Goal: Task Accomplishment & Management: Manage account settings

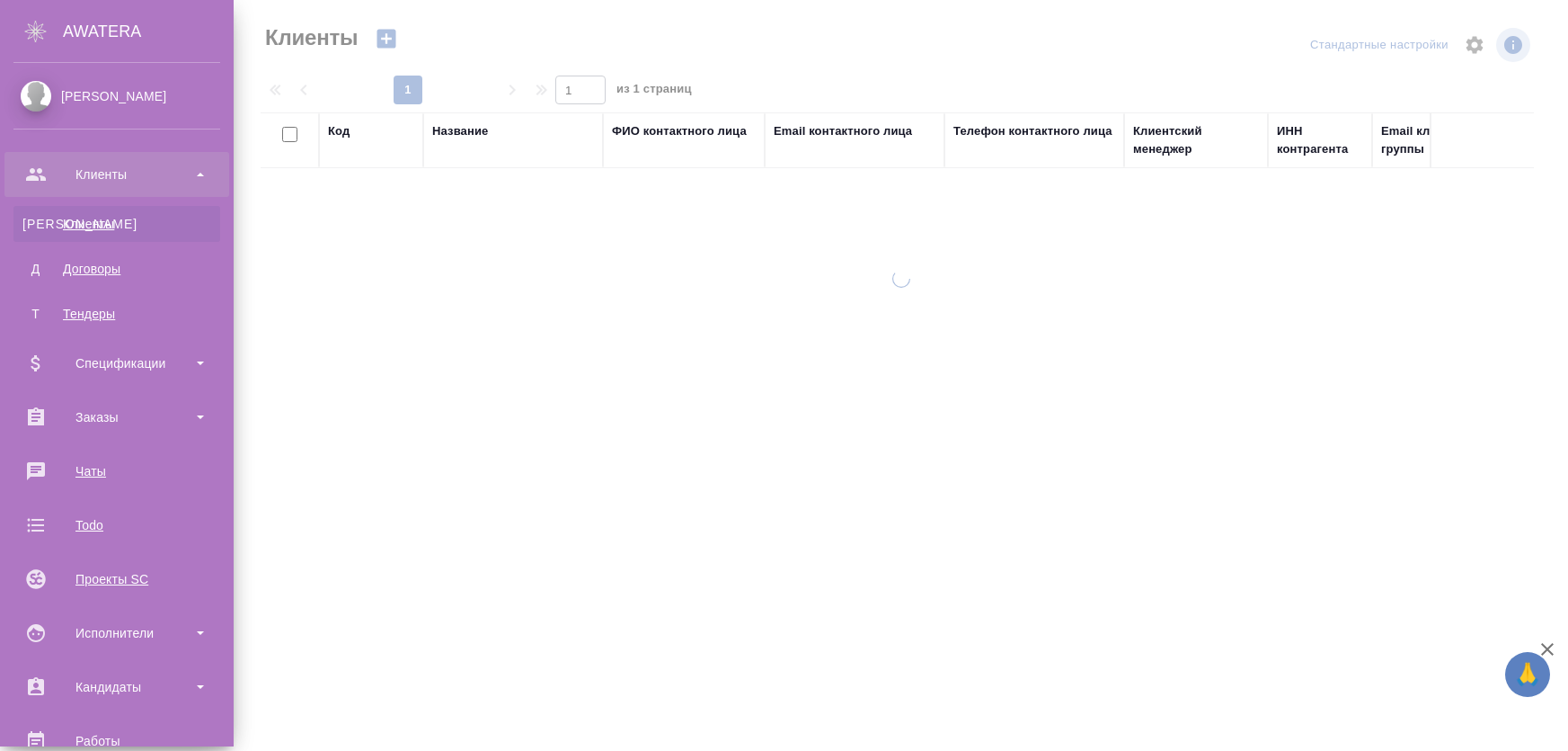
select select "RU"
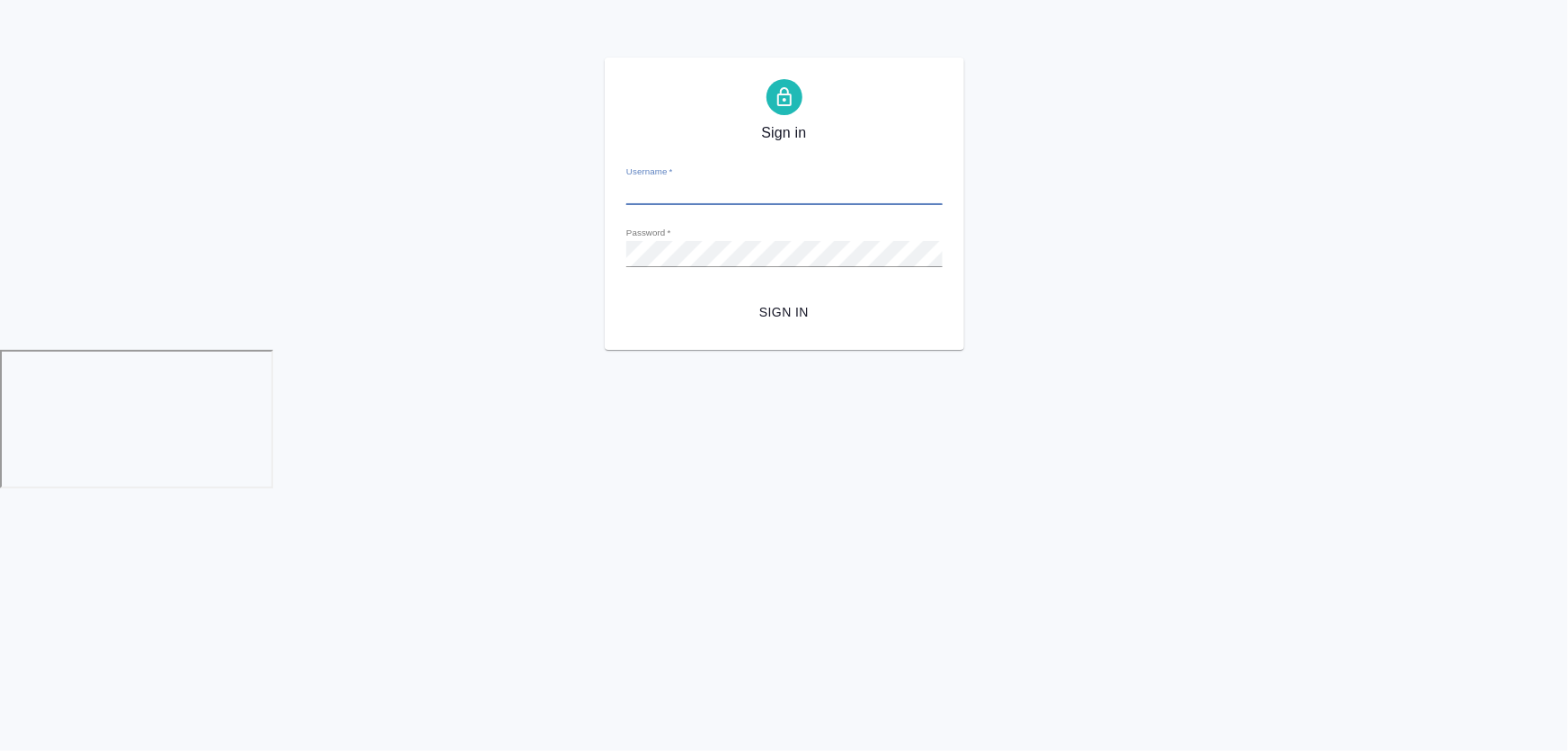
type input "[PERSON_NAME][EMAIL_ADDRESS][DOMAIN_NAME]"
click at [779, 311] on span "Sign in" at bounding box center [785, 312] width 288 height 22
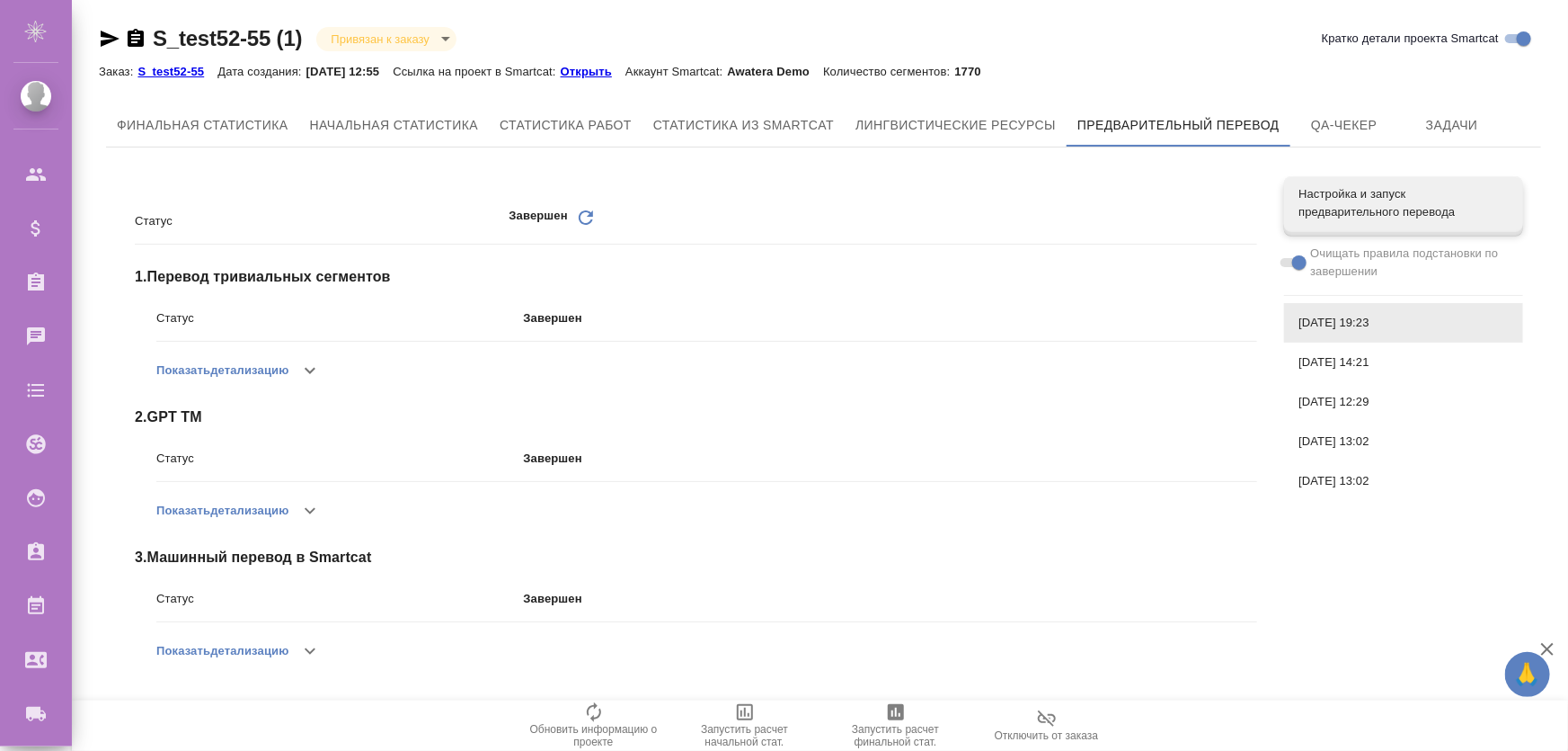
click at [1301, 261] on span at bounding box center [1292, 263] width 23 height 9
click at [1364, 204] on span "Настройка и запуск предварительного перевода" at bounding box center [1404, 203] width 210 height 36
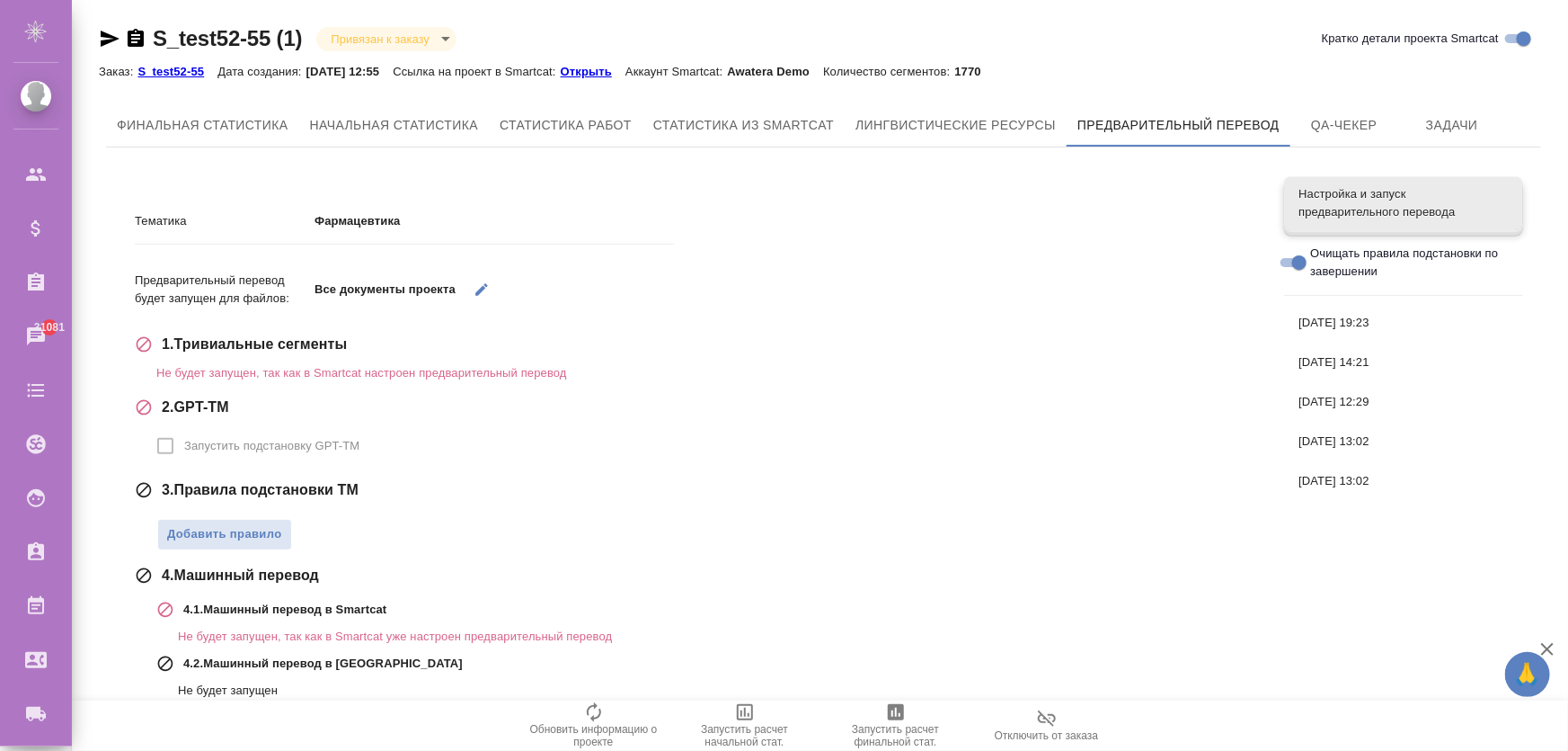
click at [1302, 263] on input "Очищать правила подстановки по завершении" at bounding box center [1300, 262] width 65 height 21
click at [1296, 266] on input "Очищать правила подстановки по завершении" at bounding box center [1286, 262] width 65 height 21
checkbox input "true"
click at [1325, 310] on div "30.07.2025, 19:23" at bounding box center [1404, 323] width 239 height 40
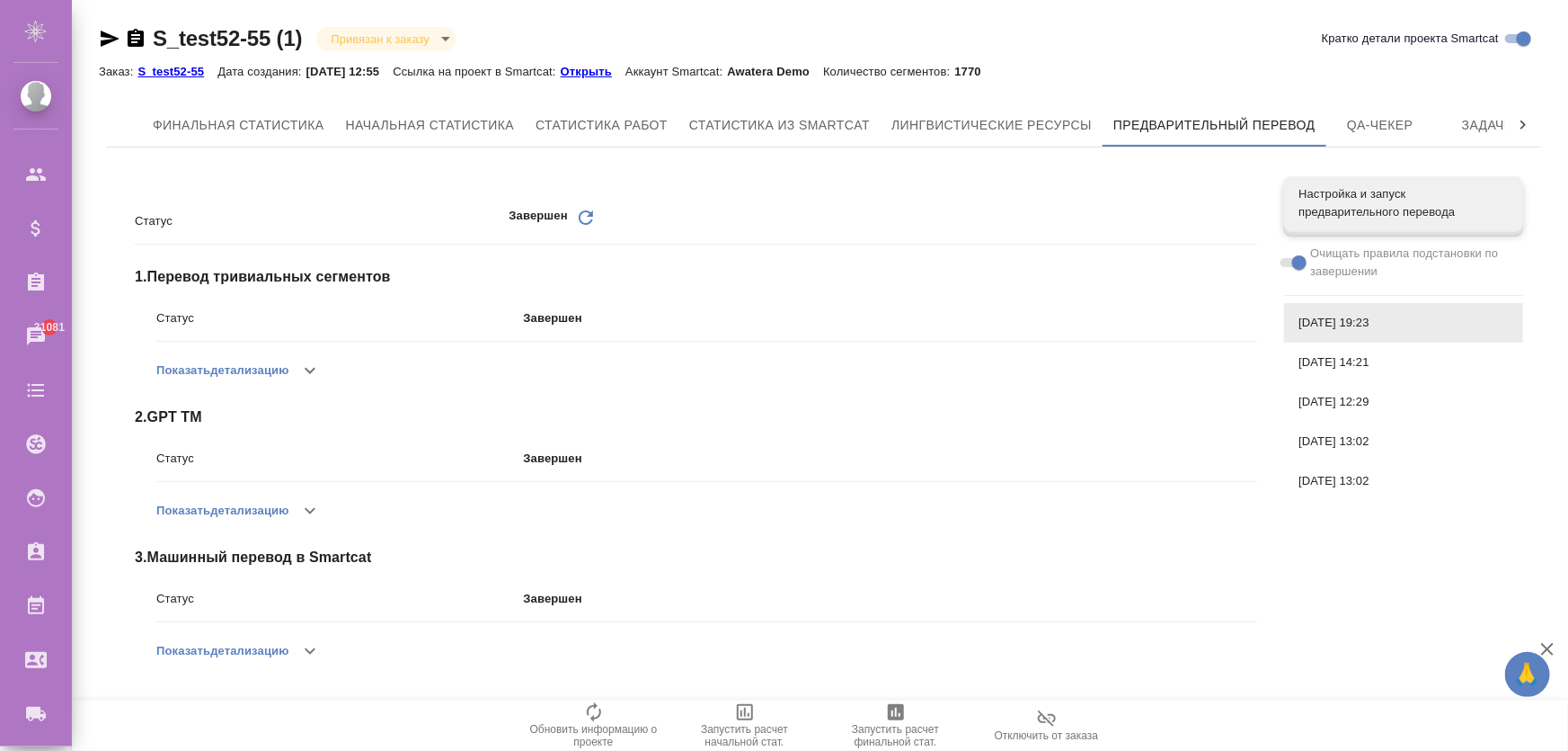
click at [314, 380] on icon "button" at bounding box center [309, 370] width 21 height 21
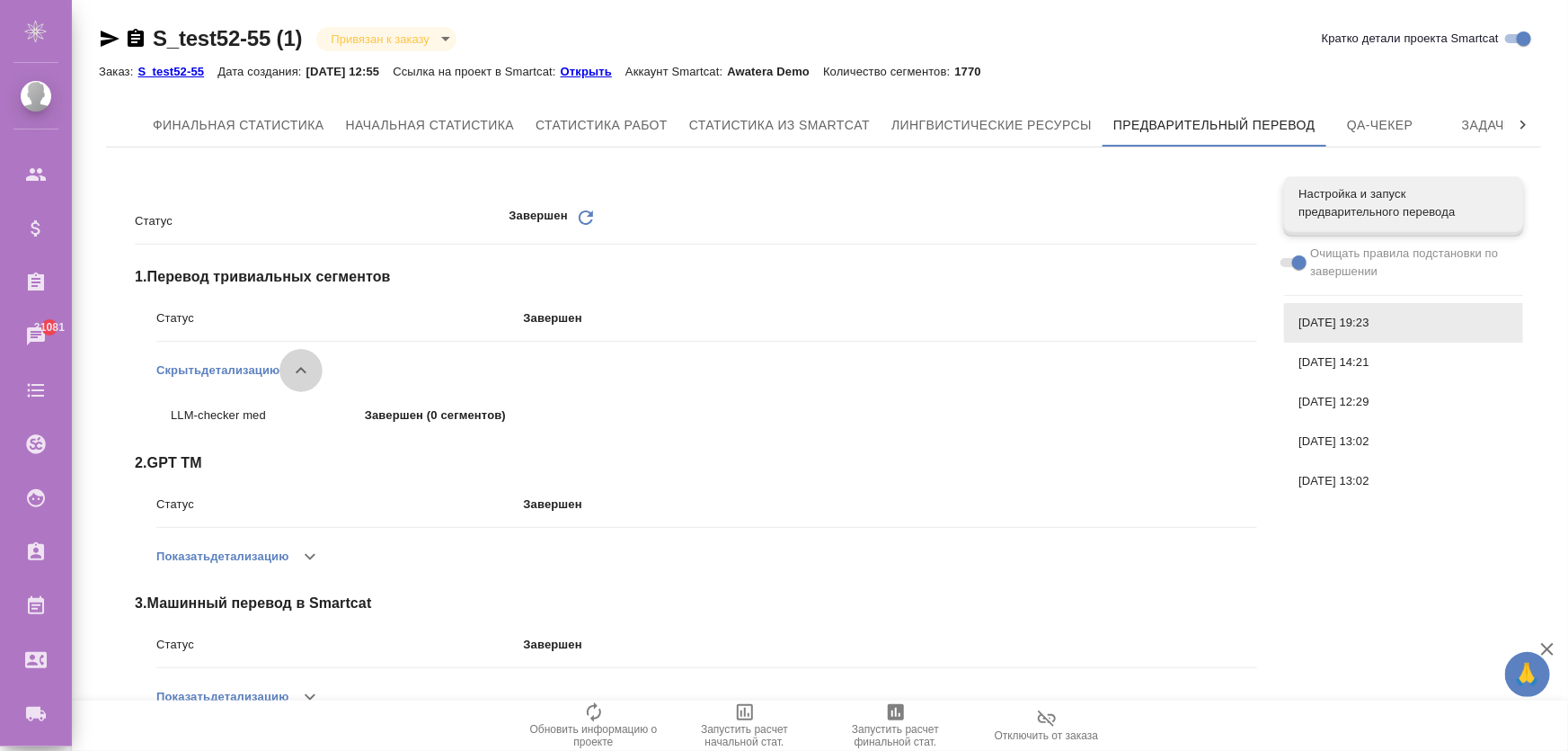
click at [310, 375] on icon "button" at bounding box center [301, 370] width 21 height 21
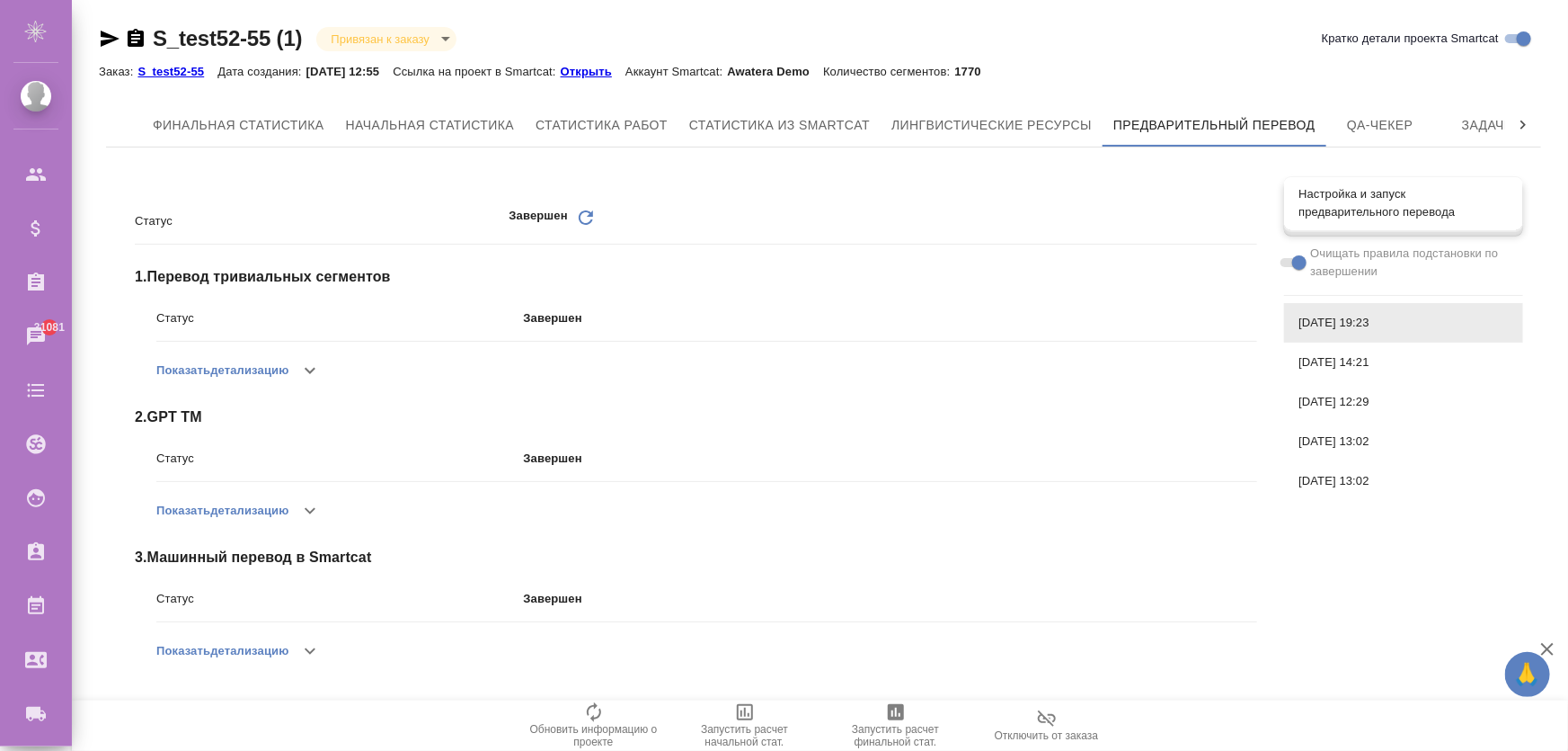
click at [1394, 214] on span "Настройка и запуск предварительного перевода" at bounding box center [1404, 203] width 210 height 36
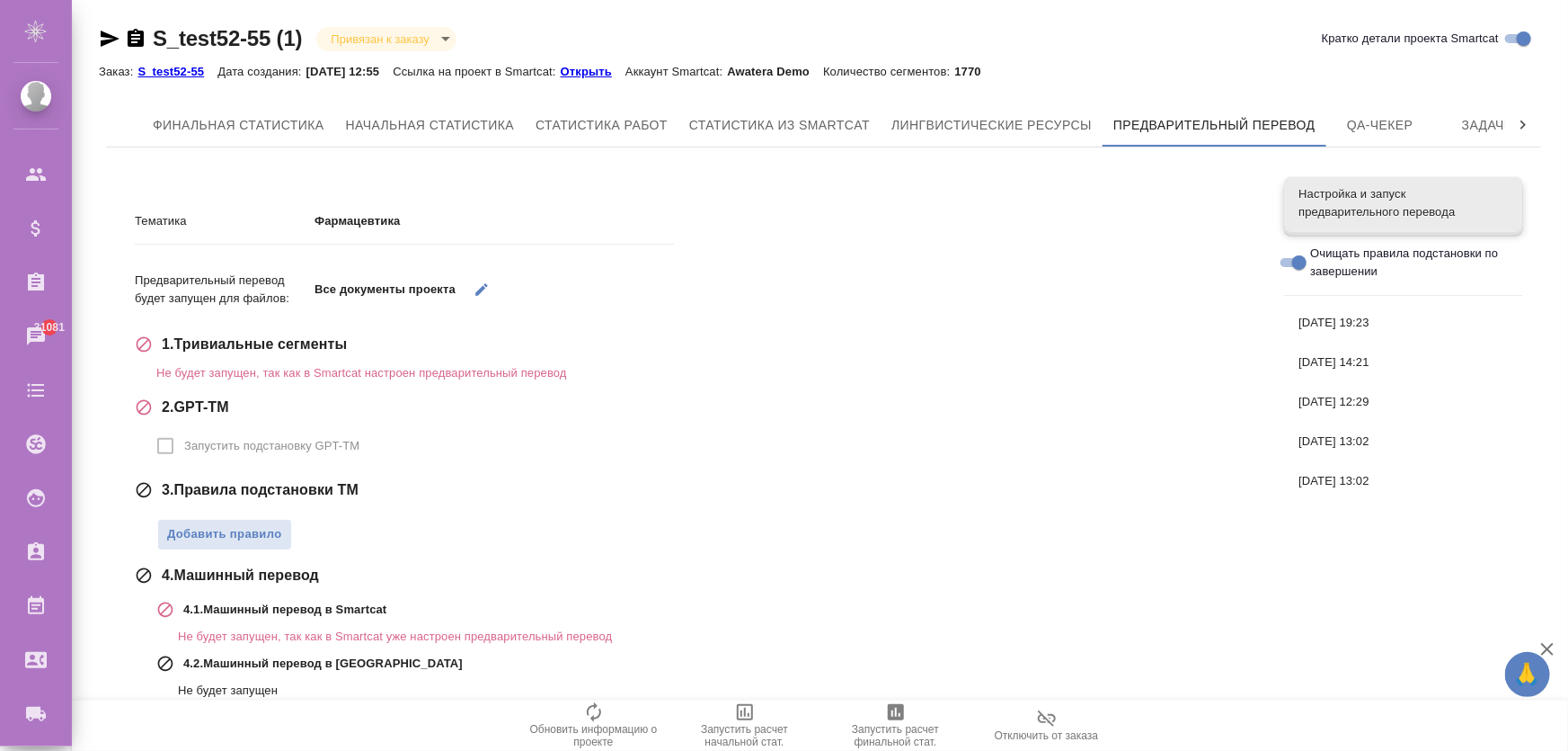
click at [1359, 306] on div "30.07.2025, 19:23" at bounding box center [1404, 323] width 239 height 40
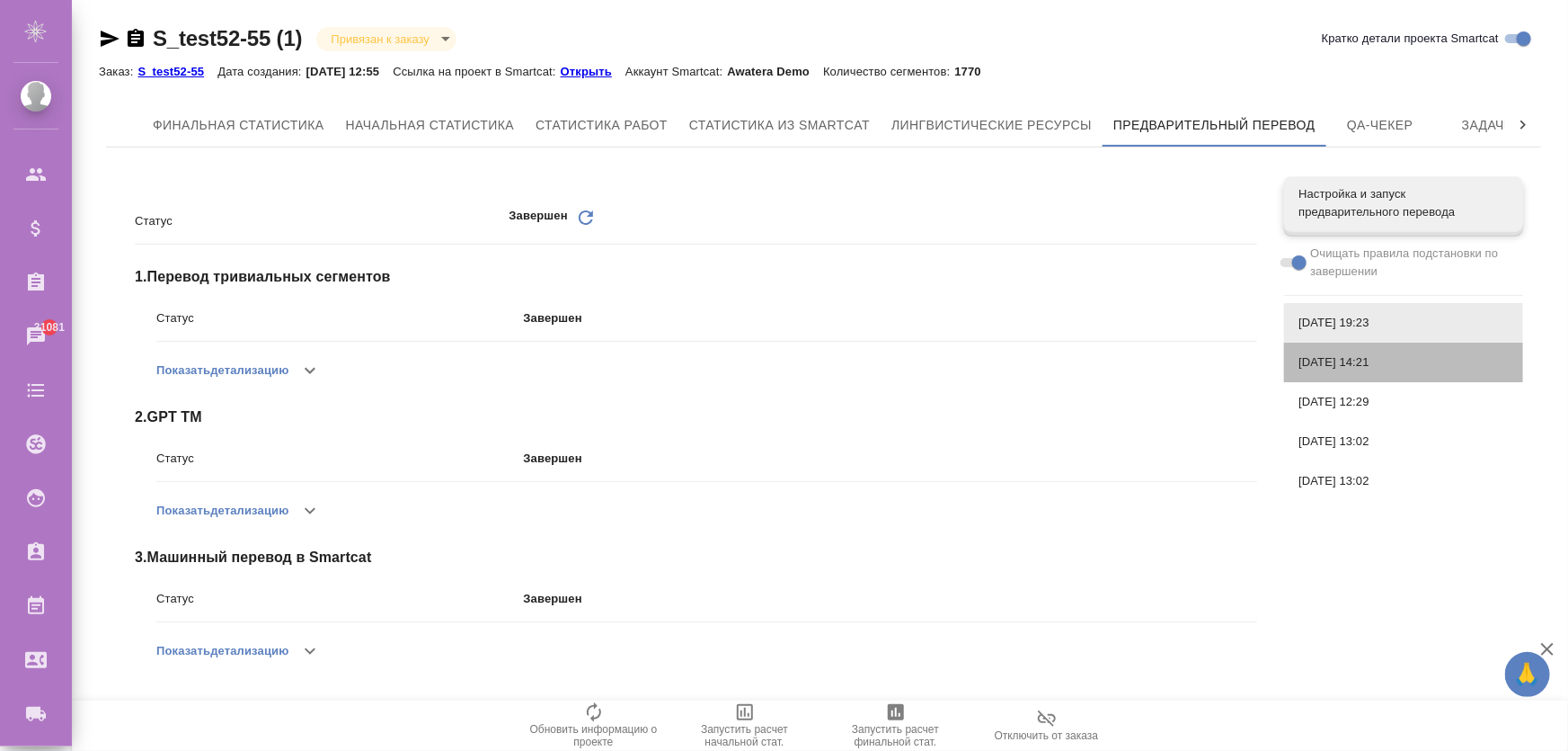
click at [1361, 354] on span "30.07.2025, 14:21" at bounding box center [1404, 362] width 210 height 18
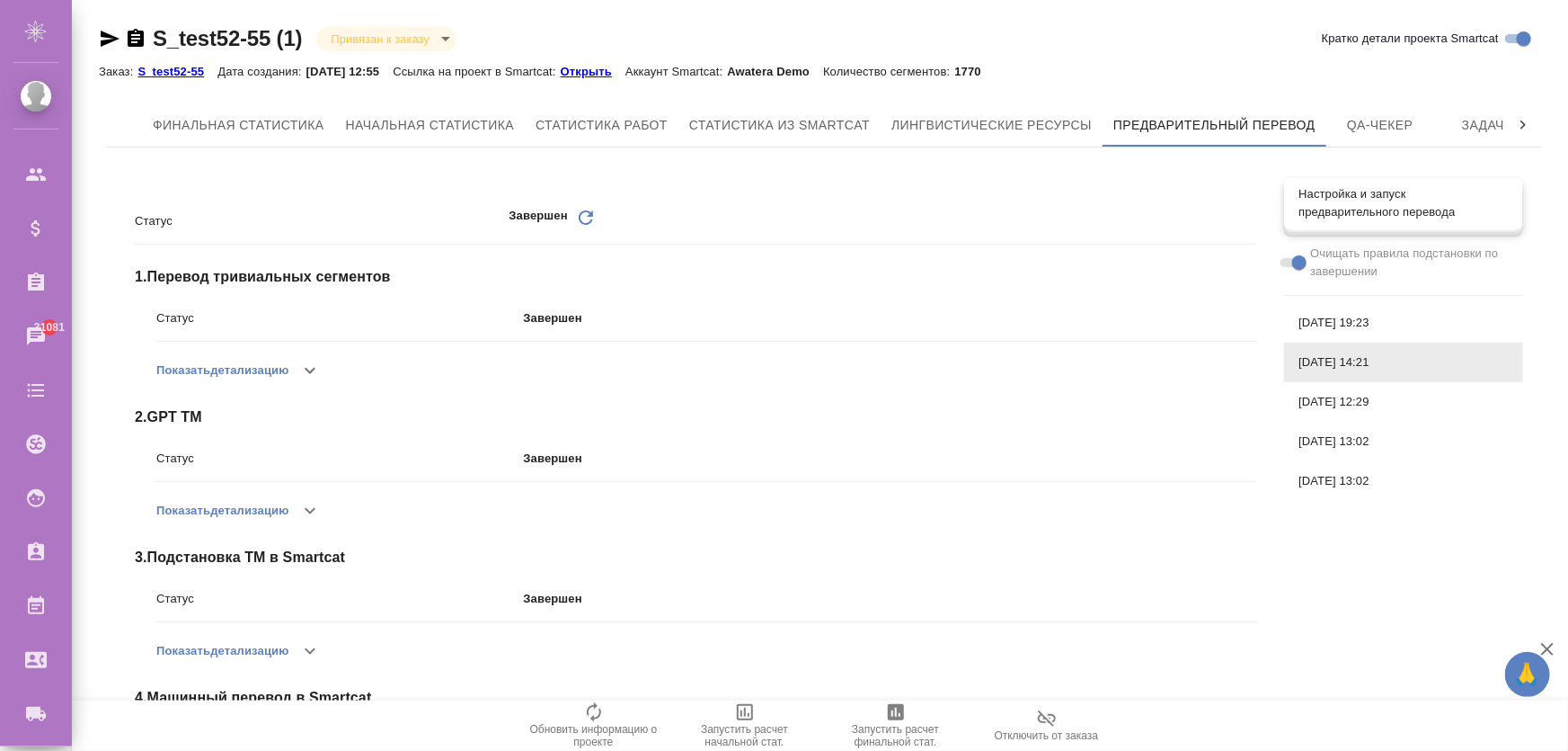
click at [1371, 208] on span "Настройка и запуск предварительного перевода" at bounding box center [1404, 203] width 210 height 36
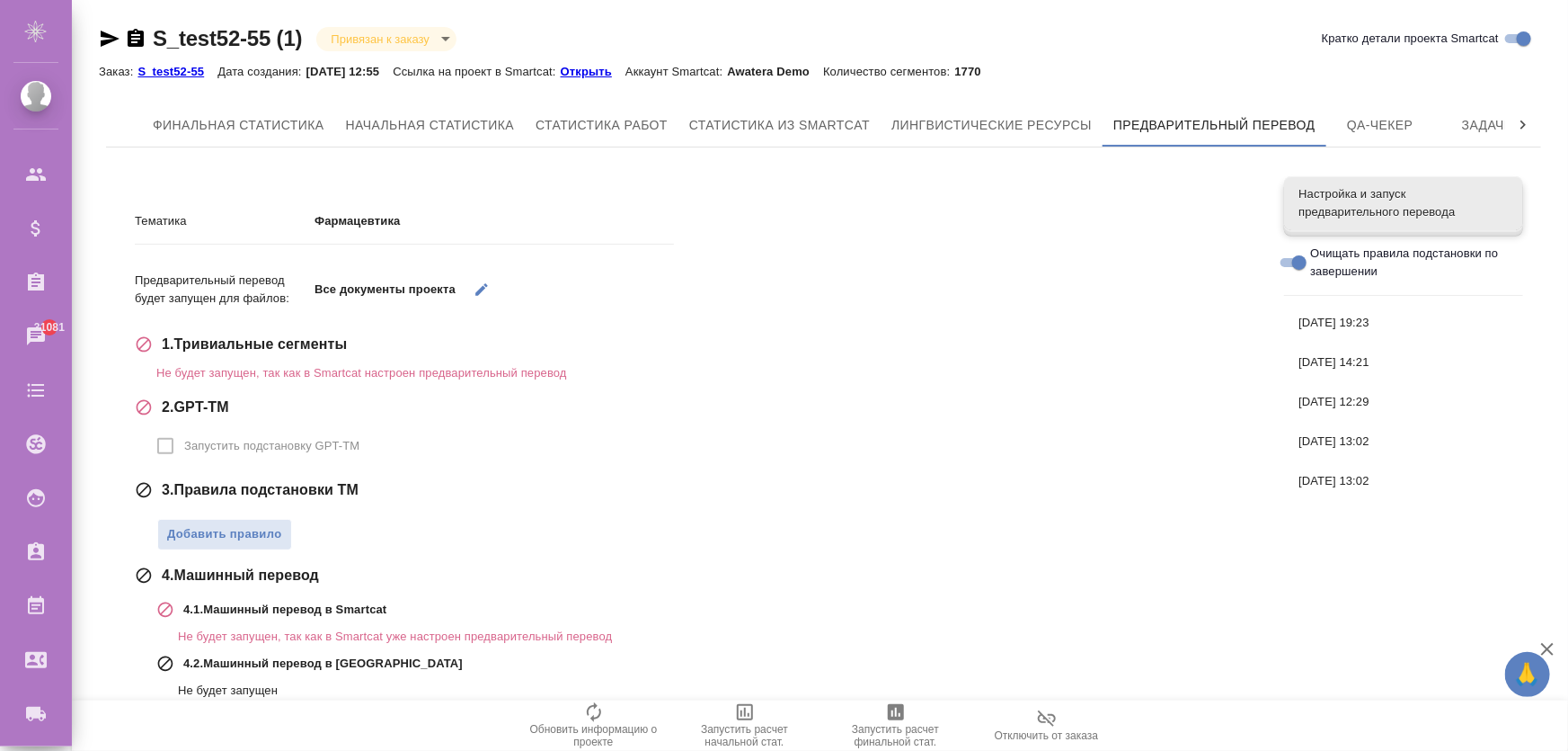
click at [1346, 331] on span "30.07.2025, 19:23" at bounding box center [1404, 323] width 210 height 18
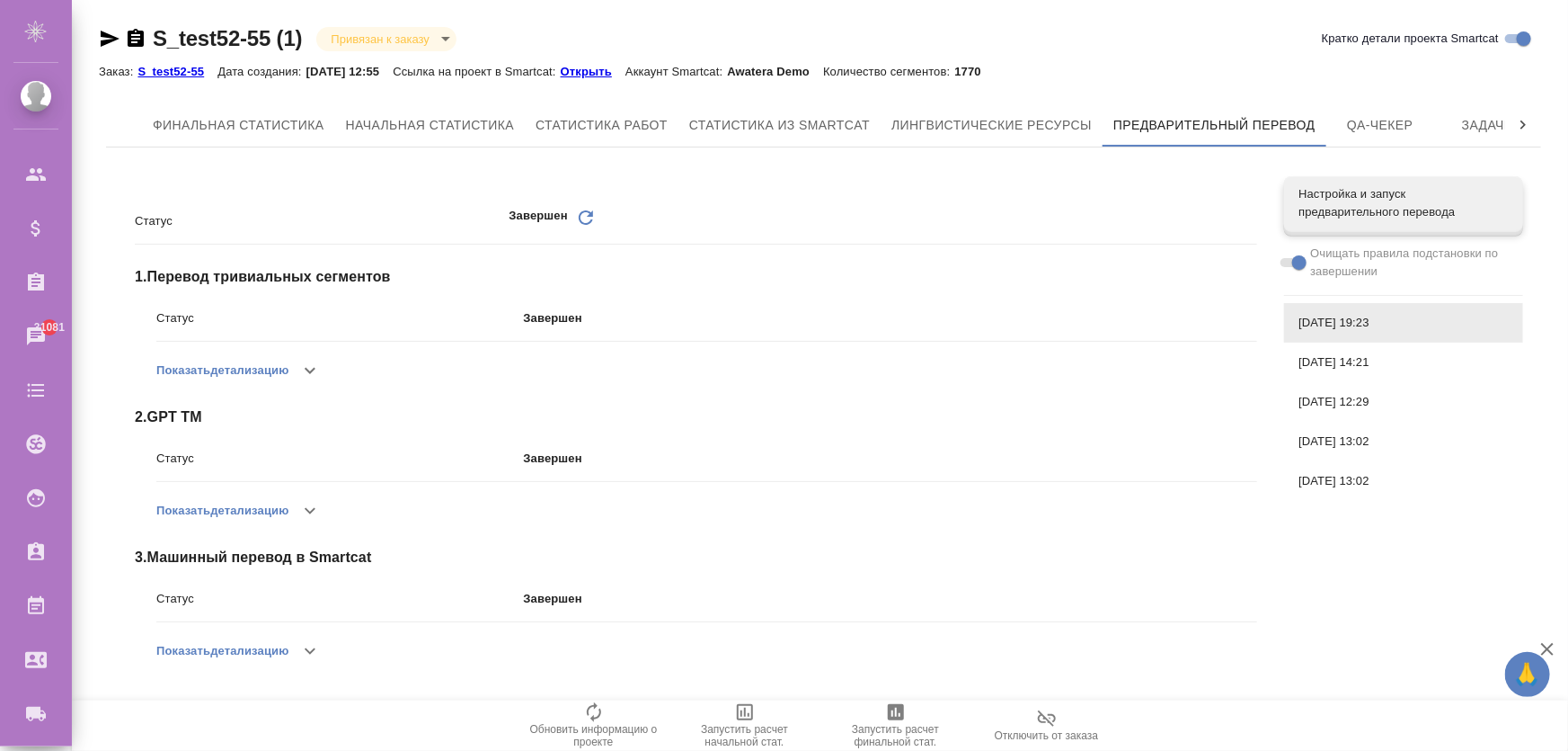
click at [252, 504] on button "Показать детализацию" at bounding box center [222, 510] width 132 height 43
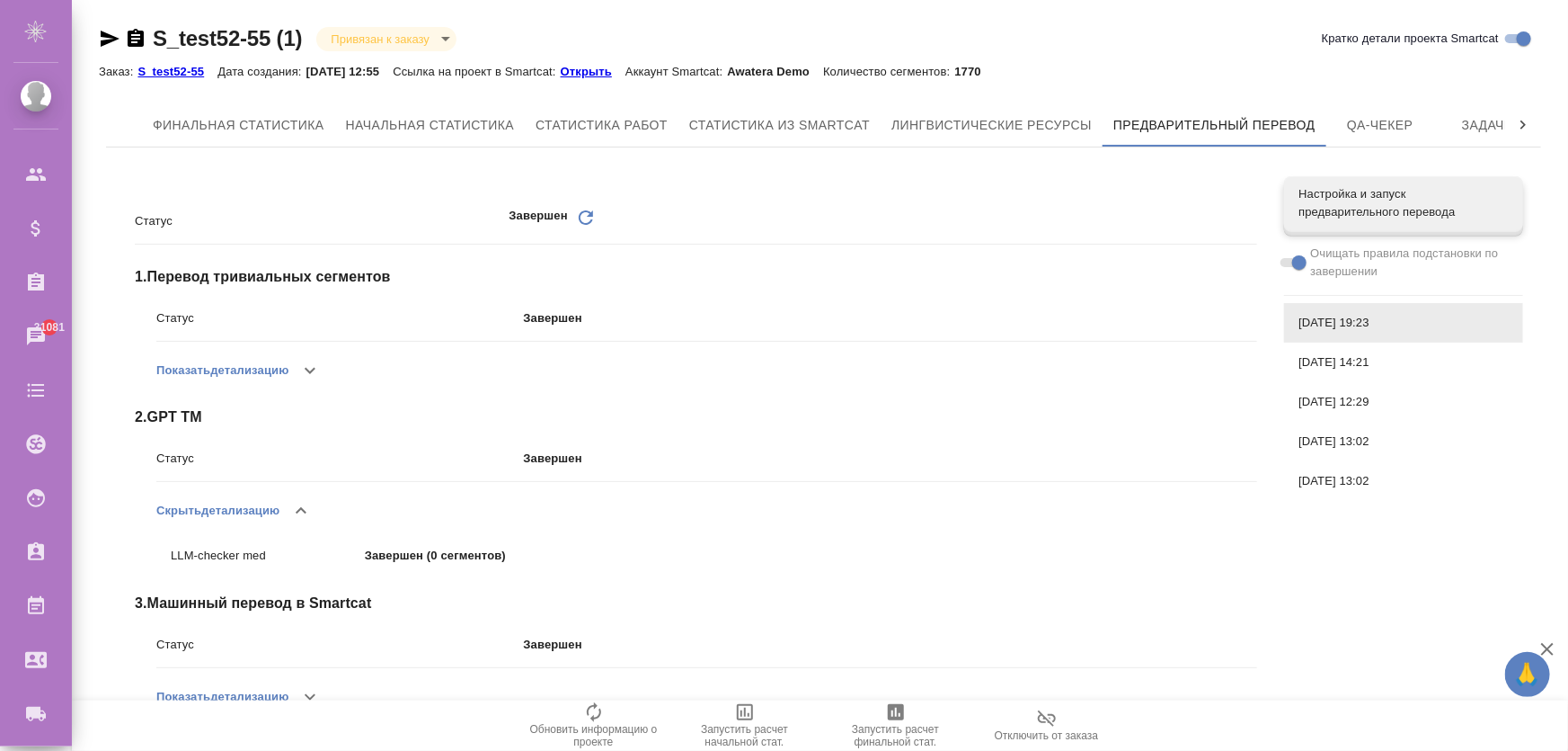
scroll to position [42, 0]
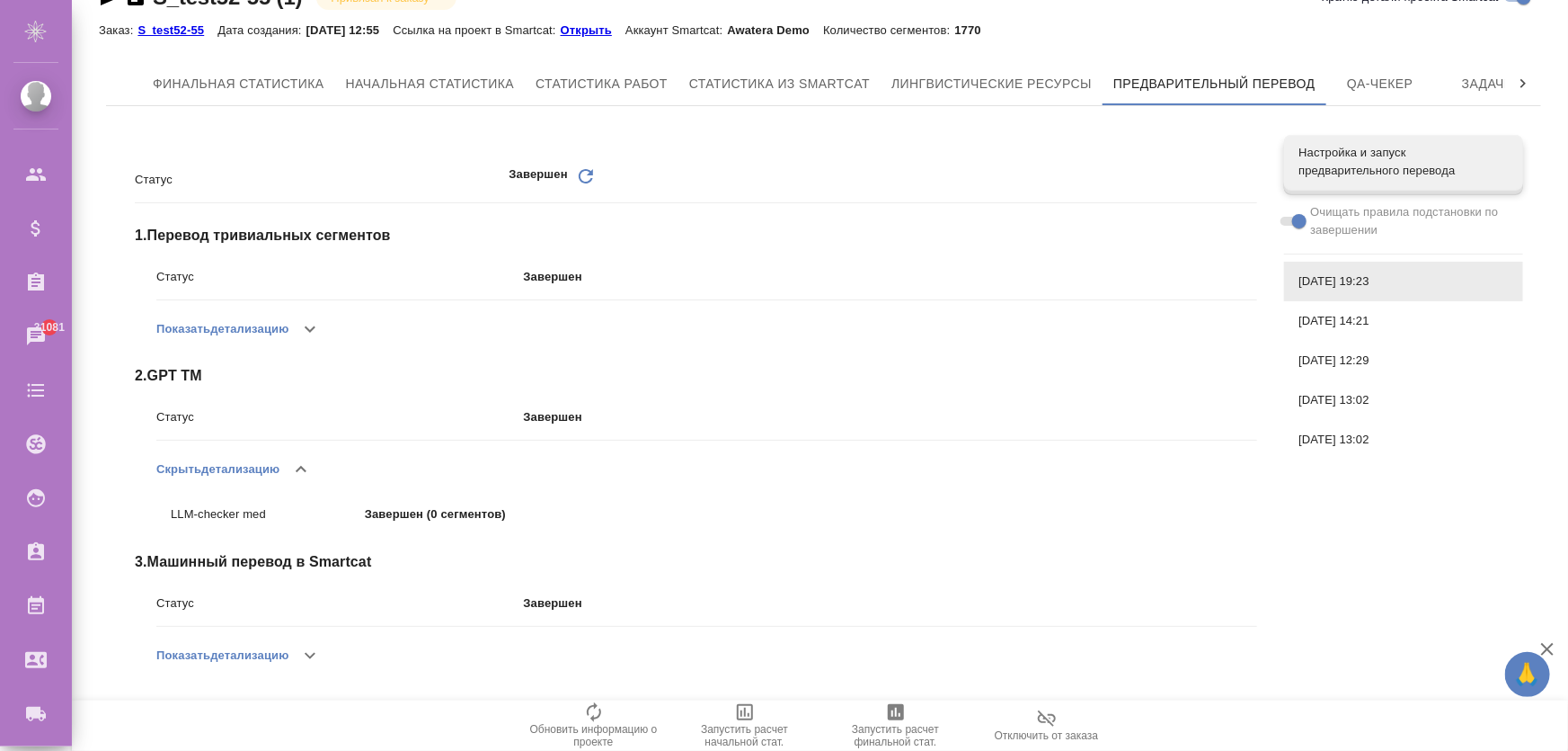
click at [257, 345] on button "Показать детализацию" at bounding box center [222, 329] width 132 height 43
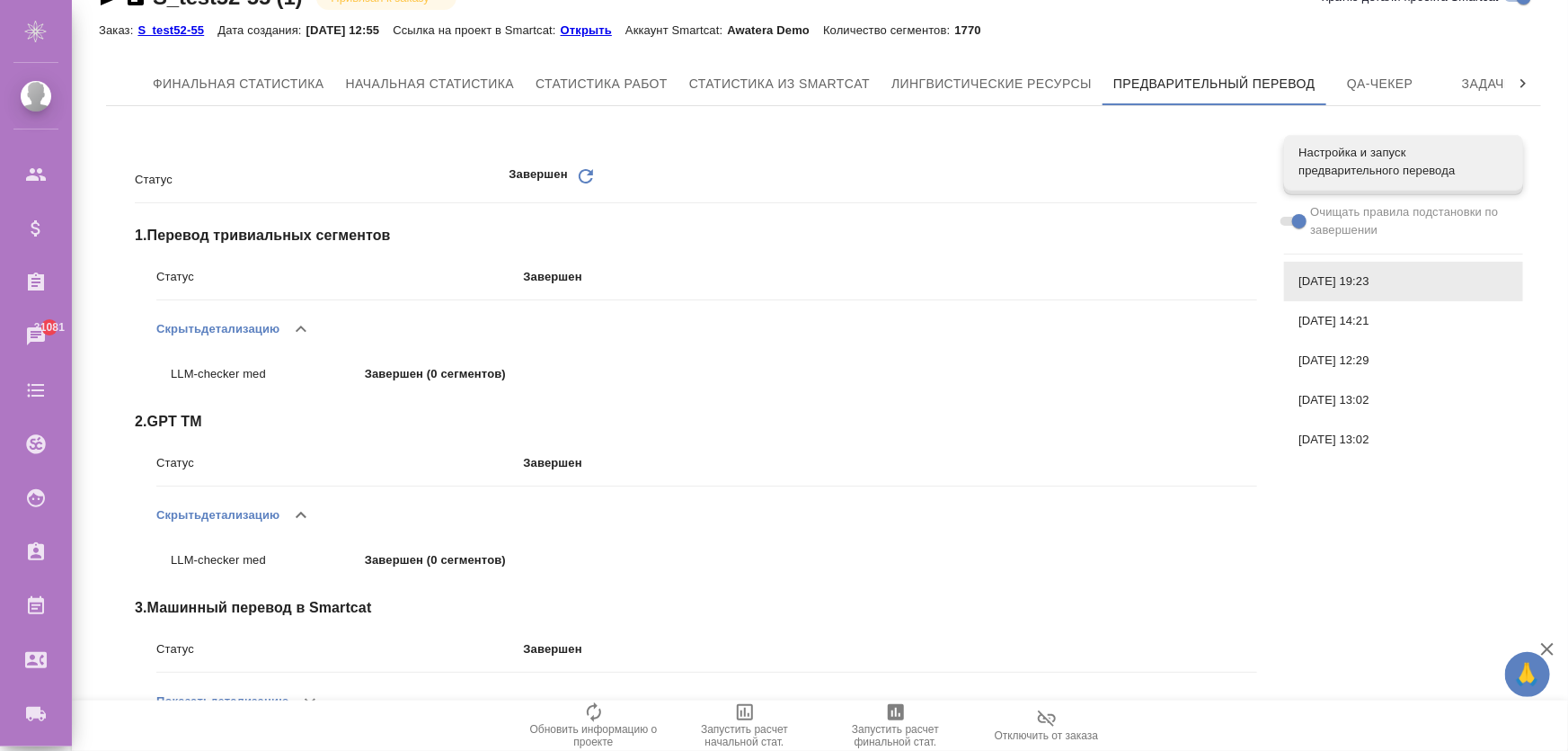
scroll to position [87, 0]
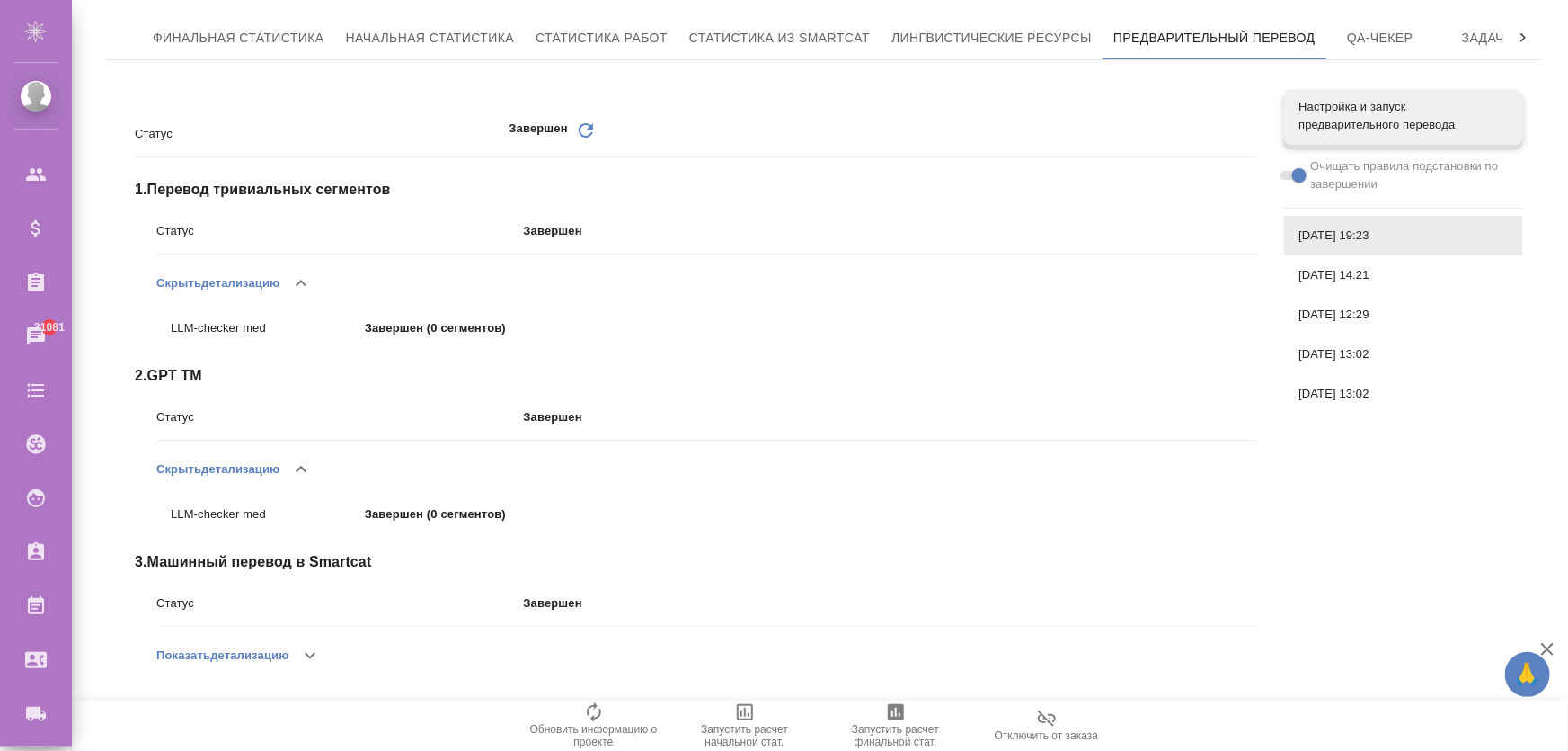
drag, startPoint x: 258, startPoint y: 647, endPoint x: 333, endPoint y: 610, distance: 83.6
click at [261, 647] on button "Показать детализацию" at bounding box center [222, 655] width 132 height 43
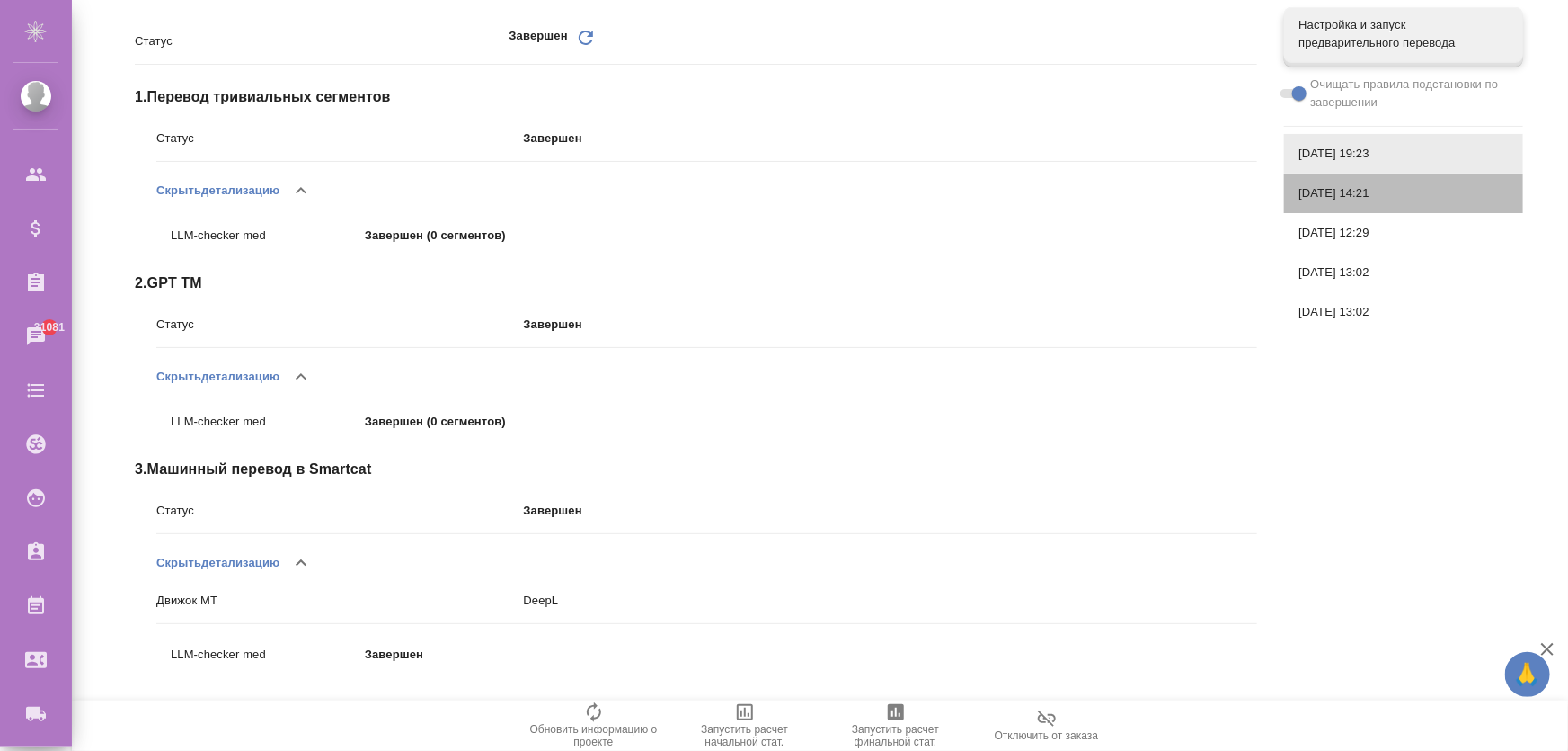
click at [1353, 185] on span "30.07.2025, 14:21" at bounding box center [1404, 192] width 210 height 18
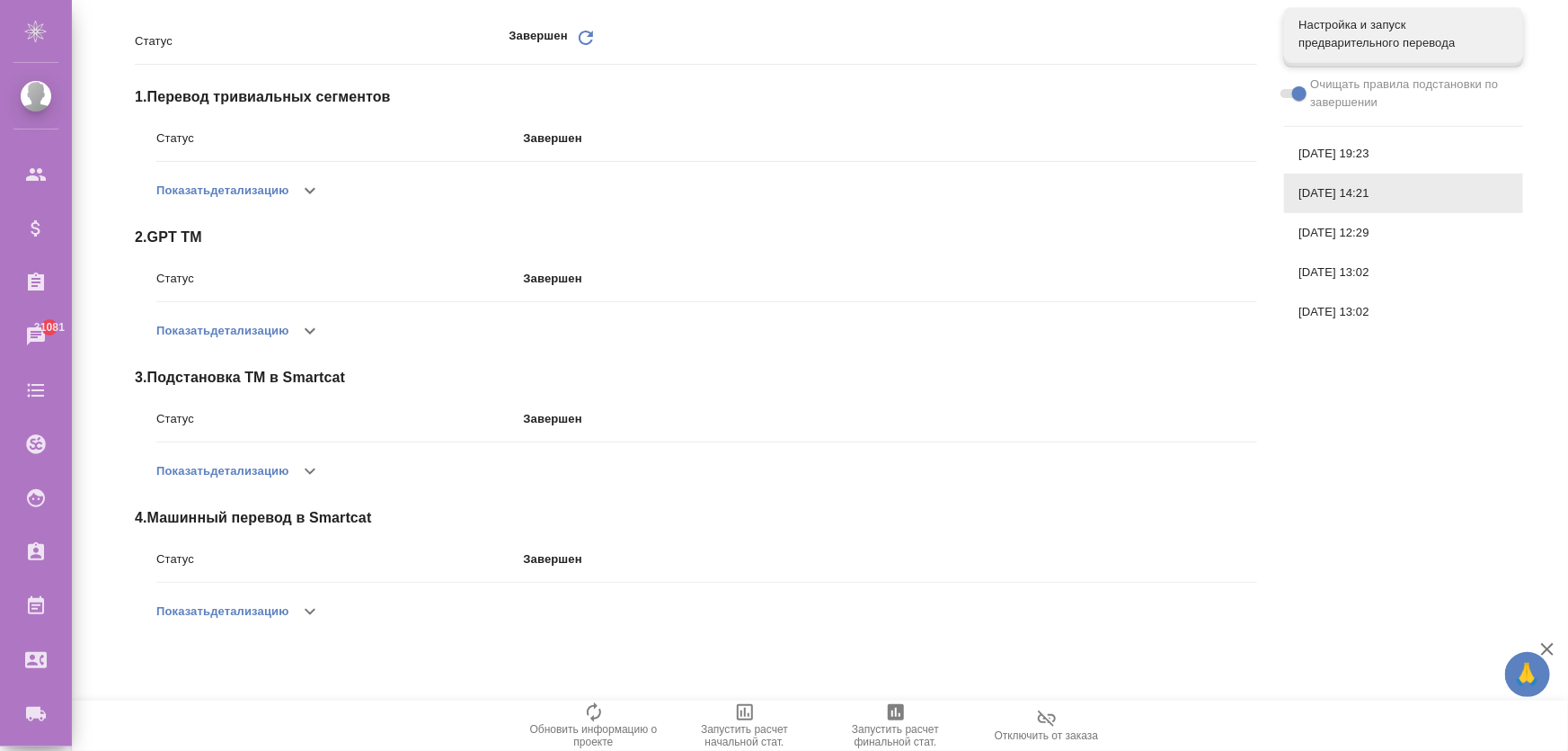
click at [287, 462] on button "Показать детализацию" at bounding box center [222, 471] width 132 height 43
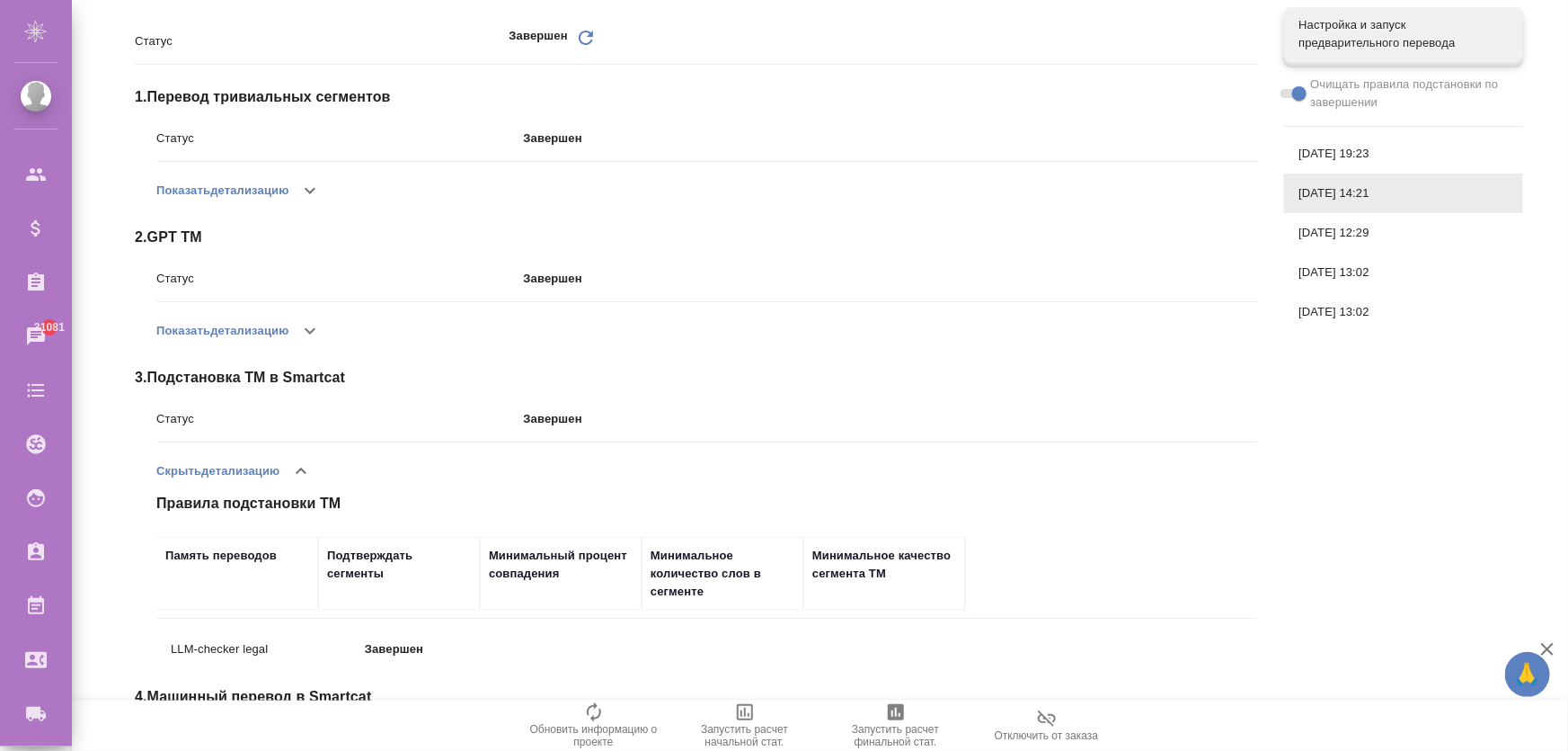
scroll to position [315, 0]
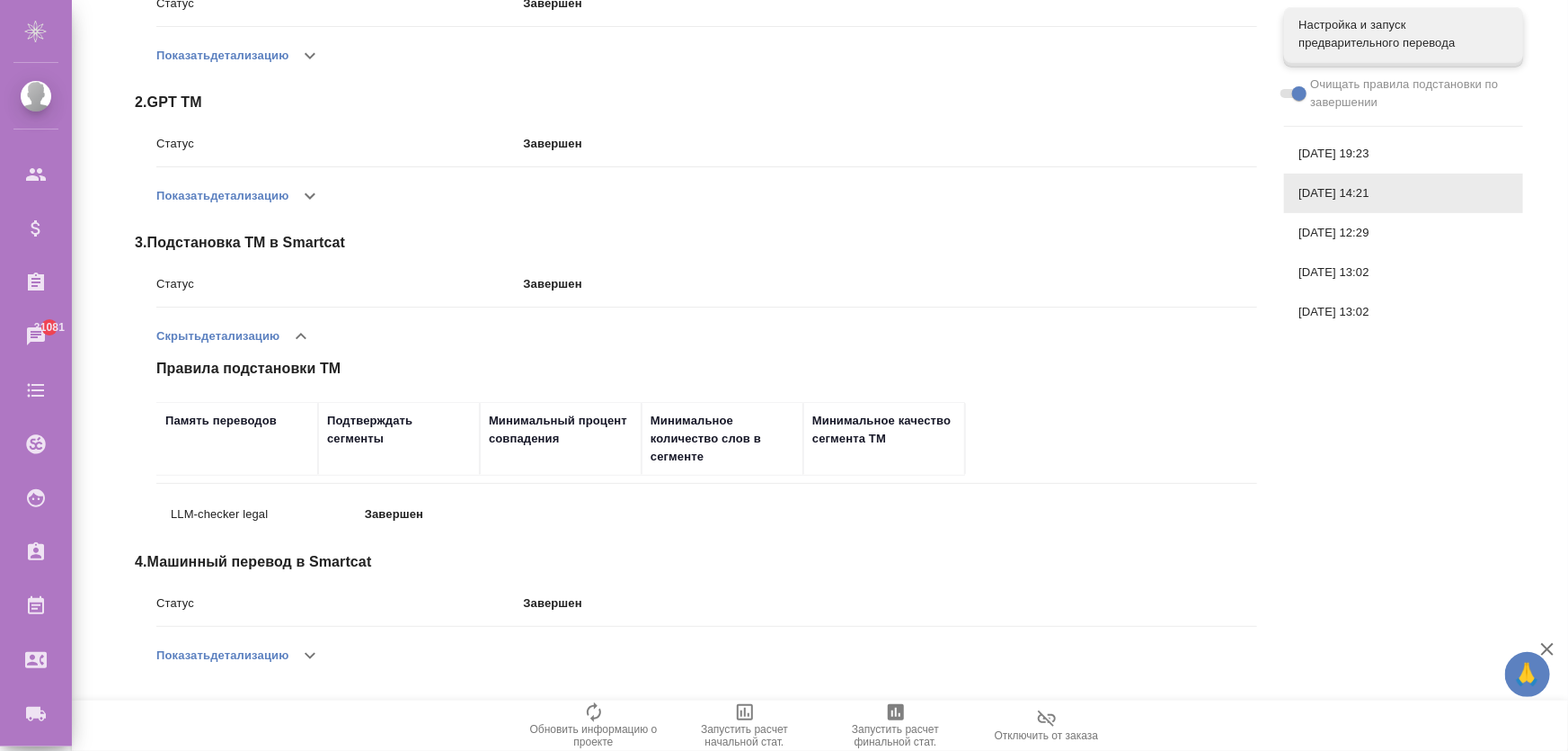
click at [276, 342] on button "Скрыть детализацию" at bounding box center [217, 336] width 124 height 43
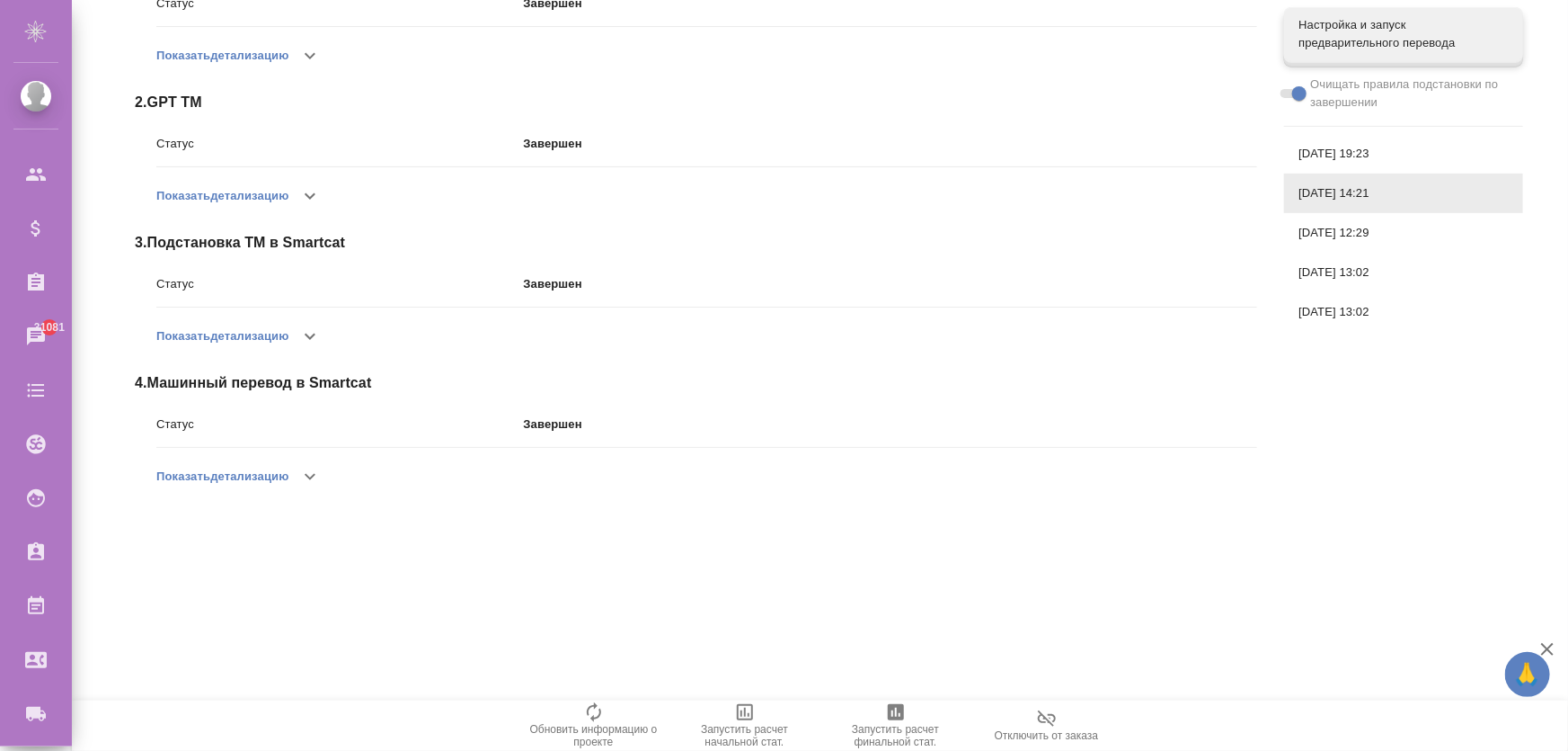
click at [292, 339] on button "button" at bounding box center [310, 336] width 43 height 43
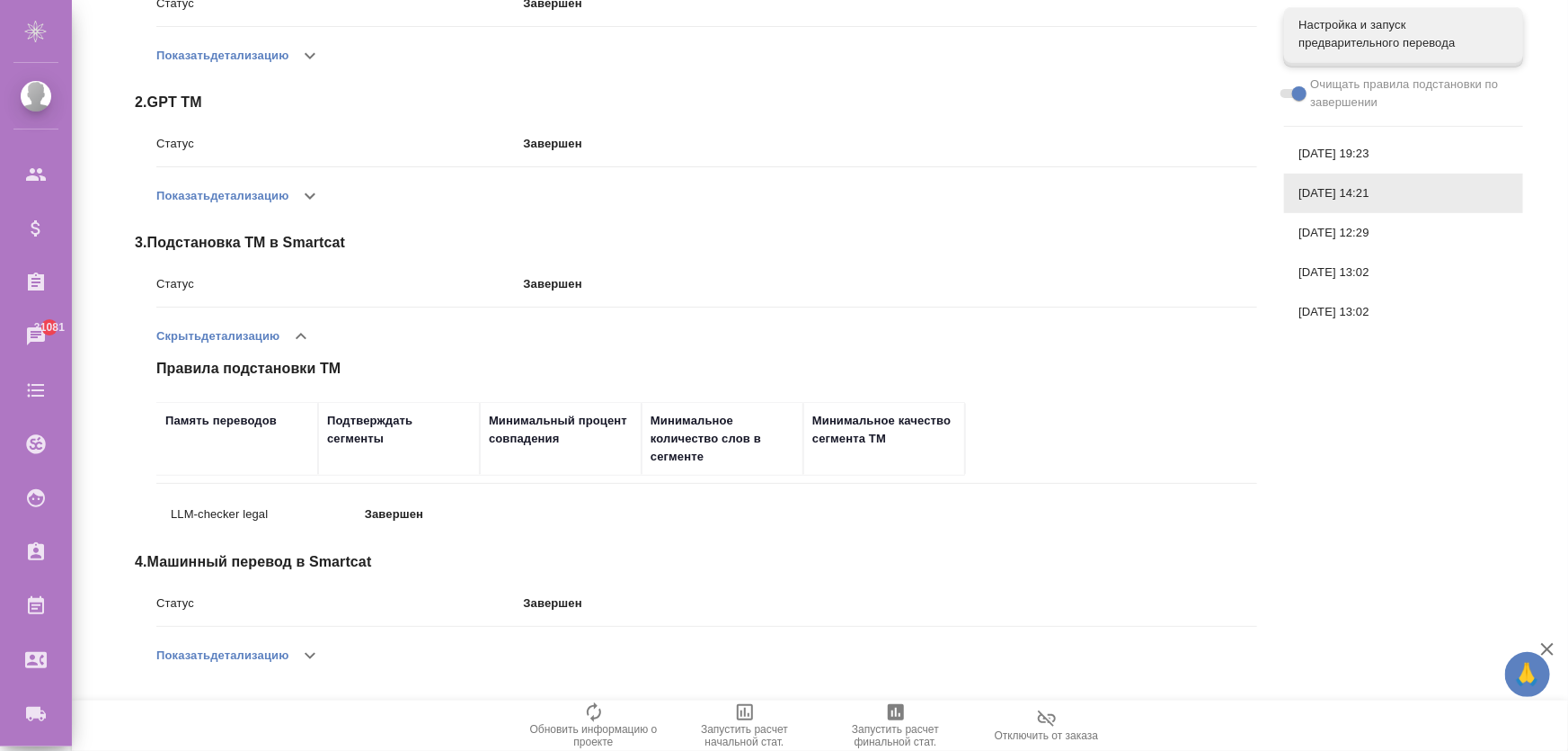
drag, startPoint x: 270, startPoint y: 668, endPoint x: 402, endPoint y: 541, distance: 183.2
click at [271, 668] on button "Показать детализацию" at bounding box center [222, 655] width 132 height 43
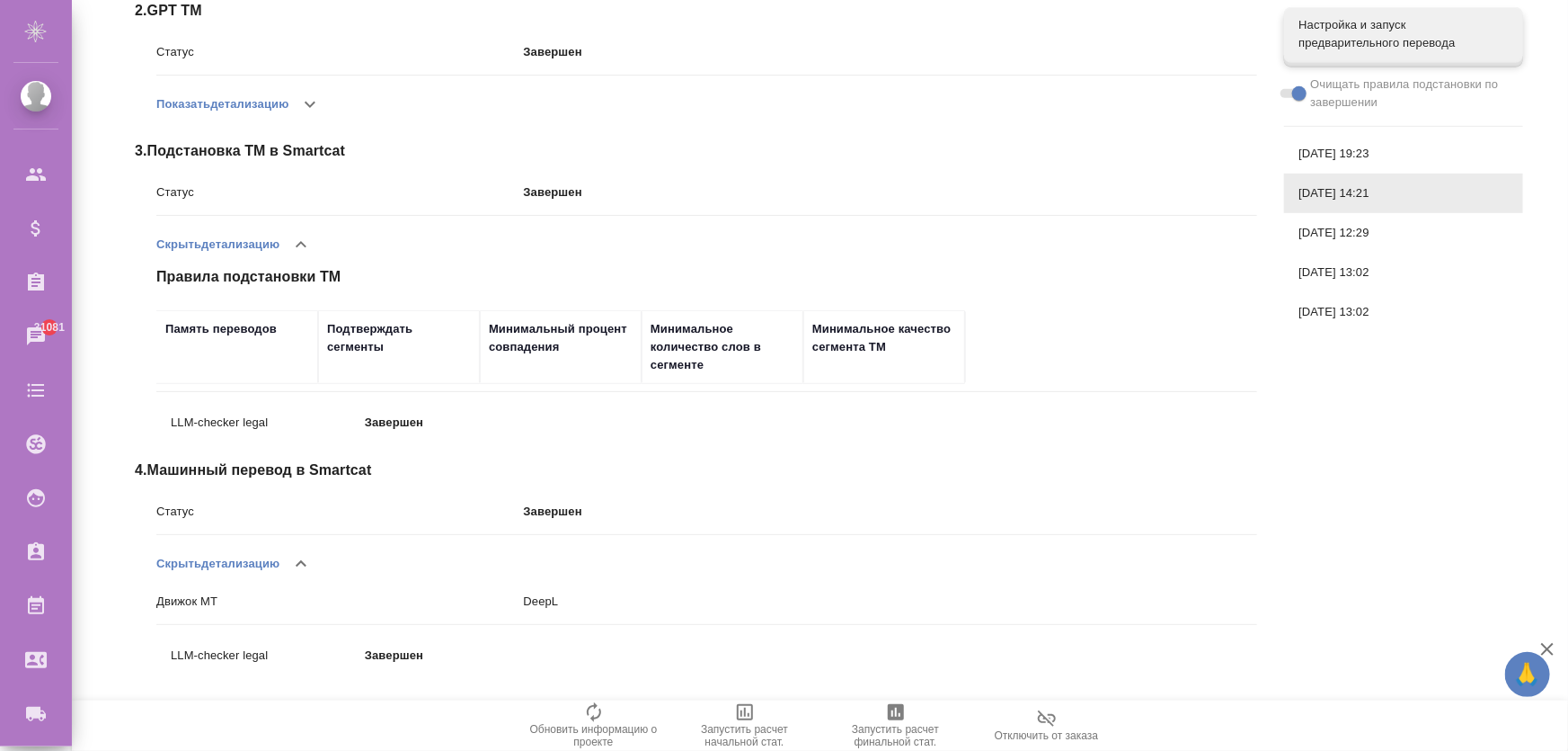
click at [254, 110] on button "Показать детализацию" at bounding box center [222, 104] width 132 height 43
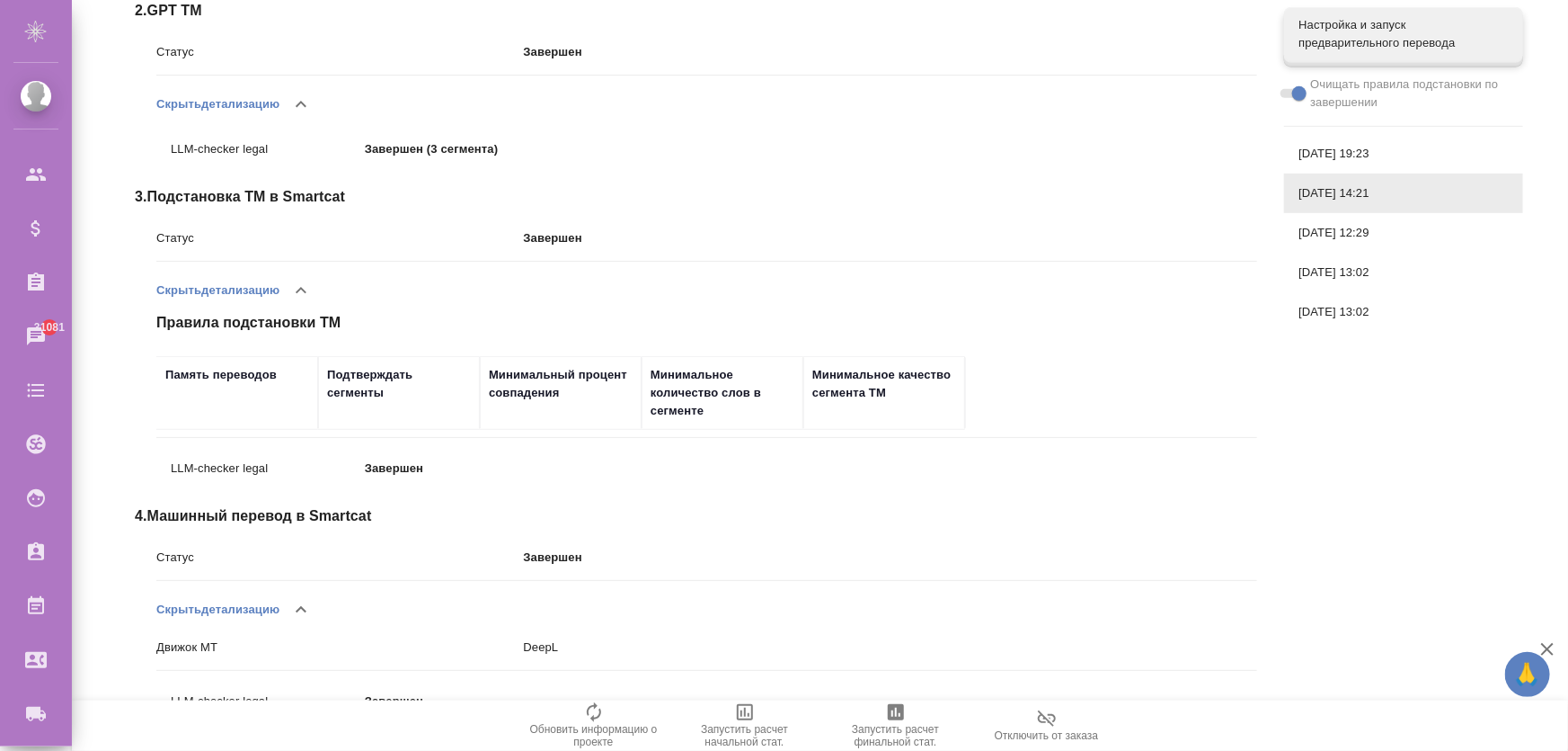
click at [271, 107] on button "Скрыть детализацию" at bounding box center [217, 104] width 124 height 43
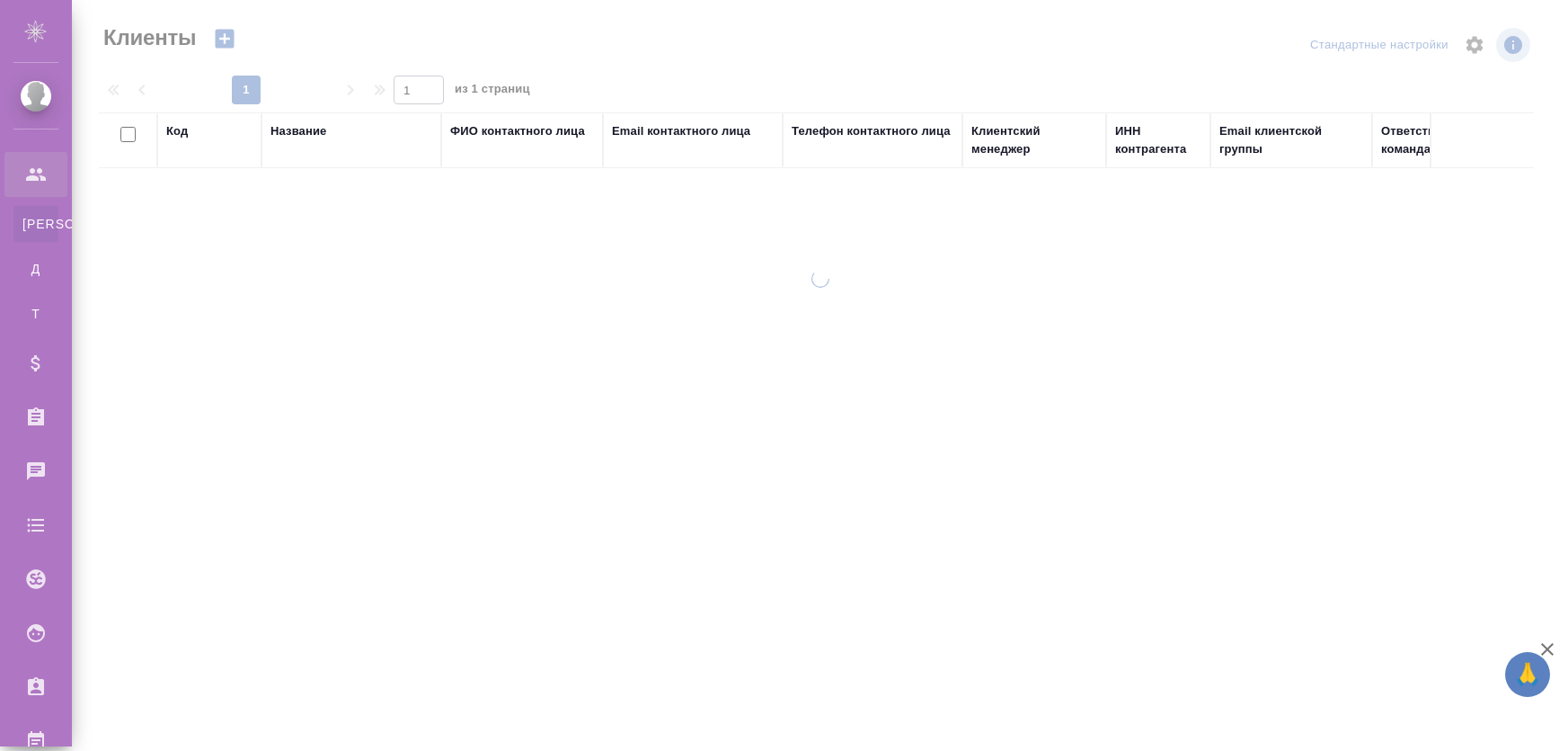
select select "RU"
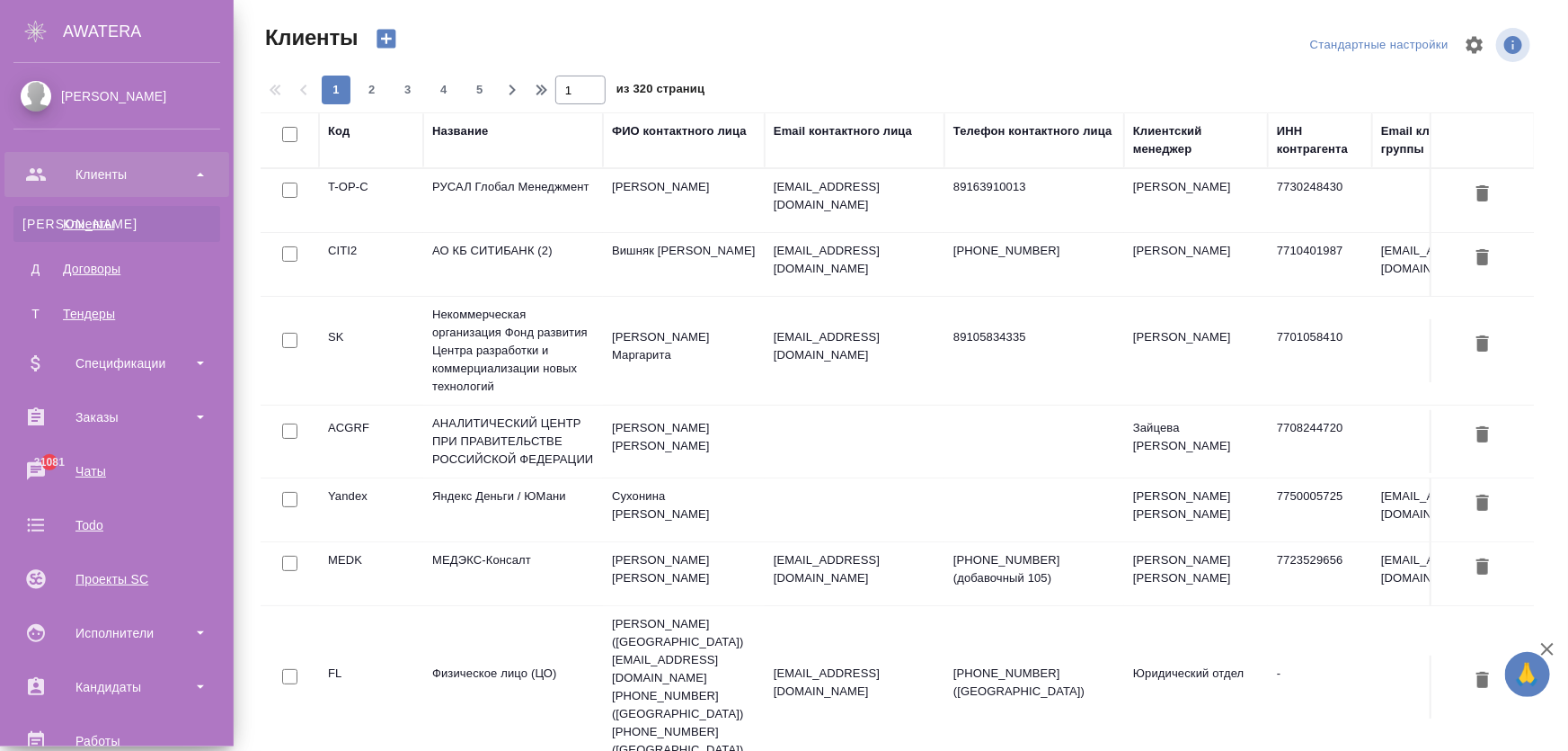
scroll to position [421, 0]
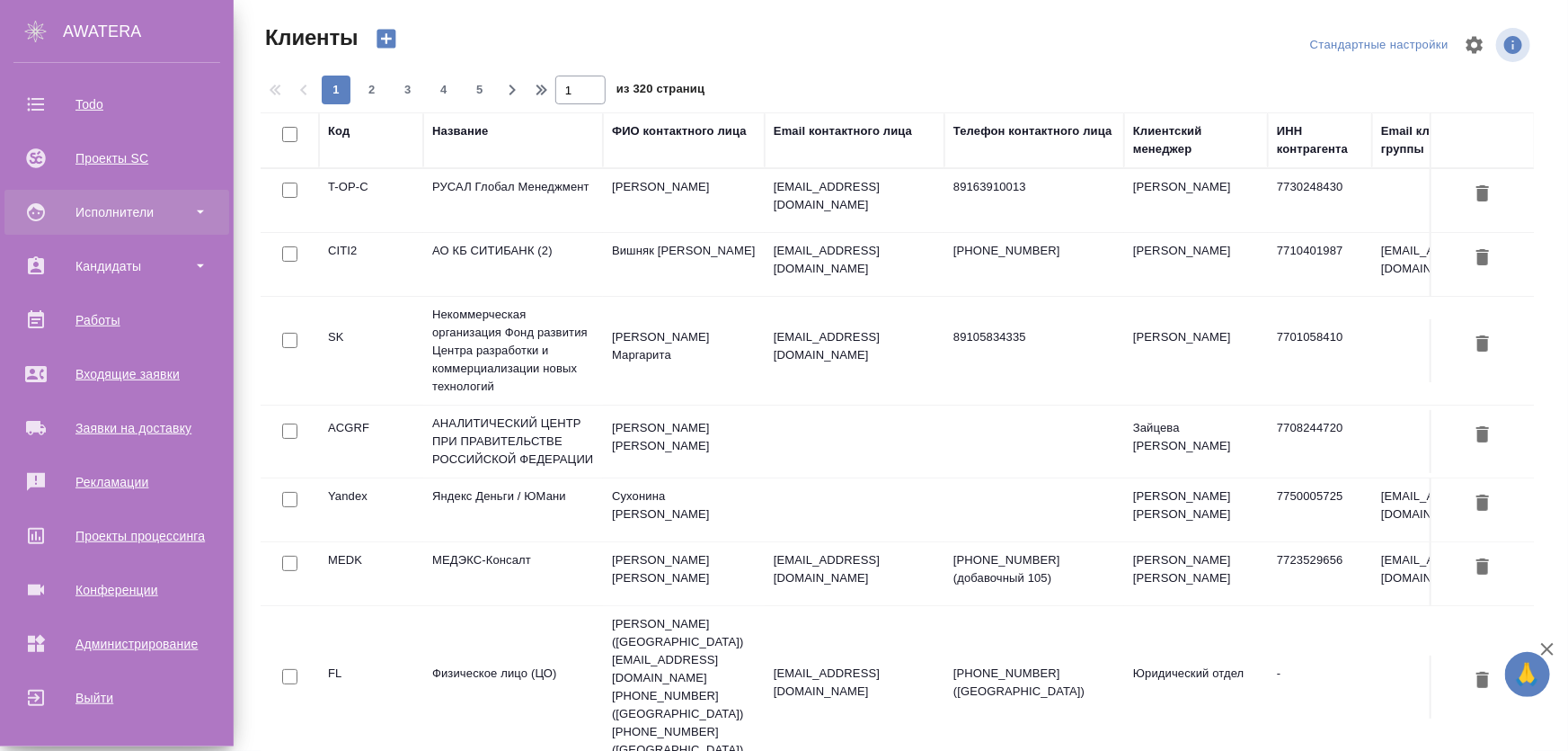
click at [86, 205] on div "Исполнители" at bounding box center [117, 212] width 207 height 27
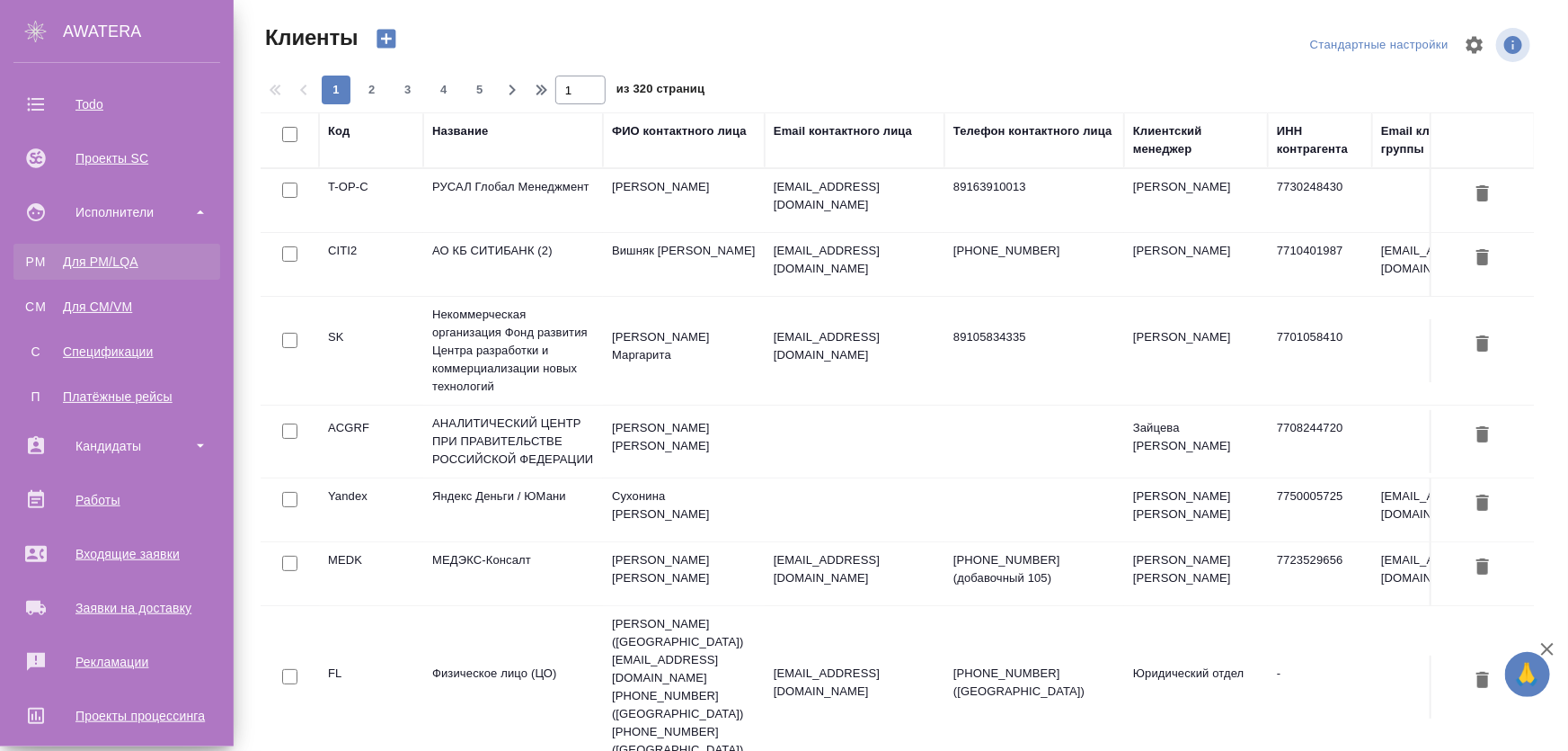
click at [105, 268] on div "Для PM/LQA" at bounding box center [116, 261] width 189 height 18
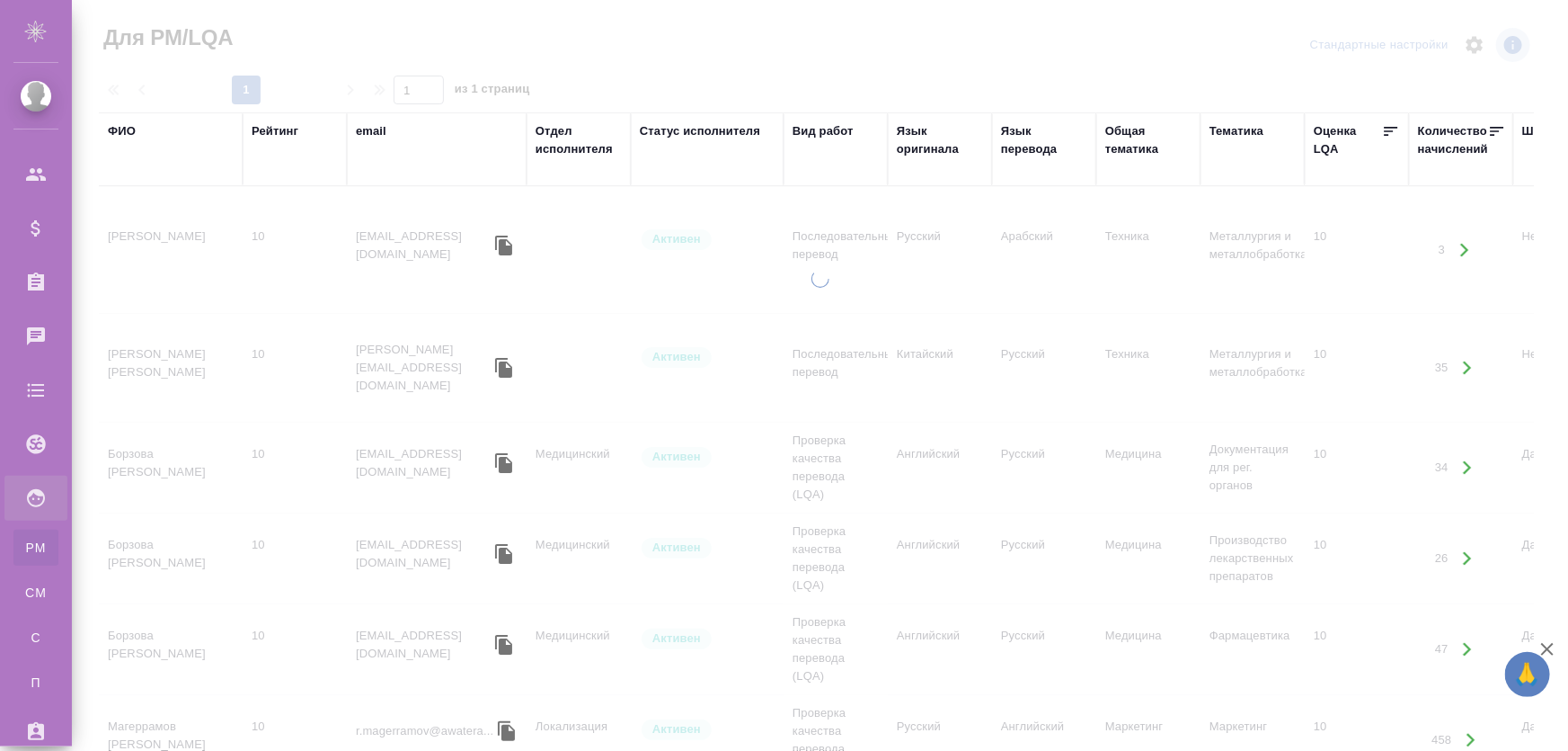
click at [118, 129] on div "ФИО" at bounding box center [122, 131] width 28 height 18
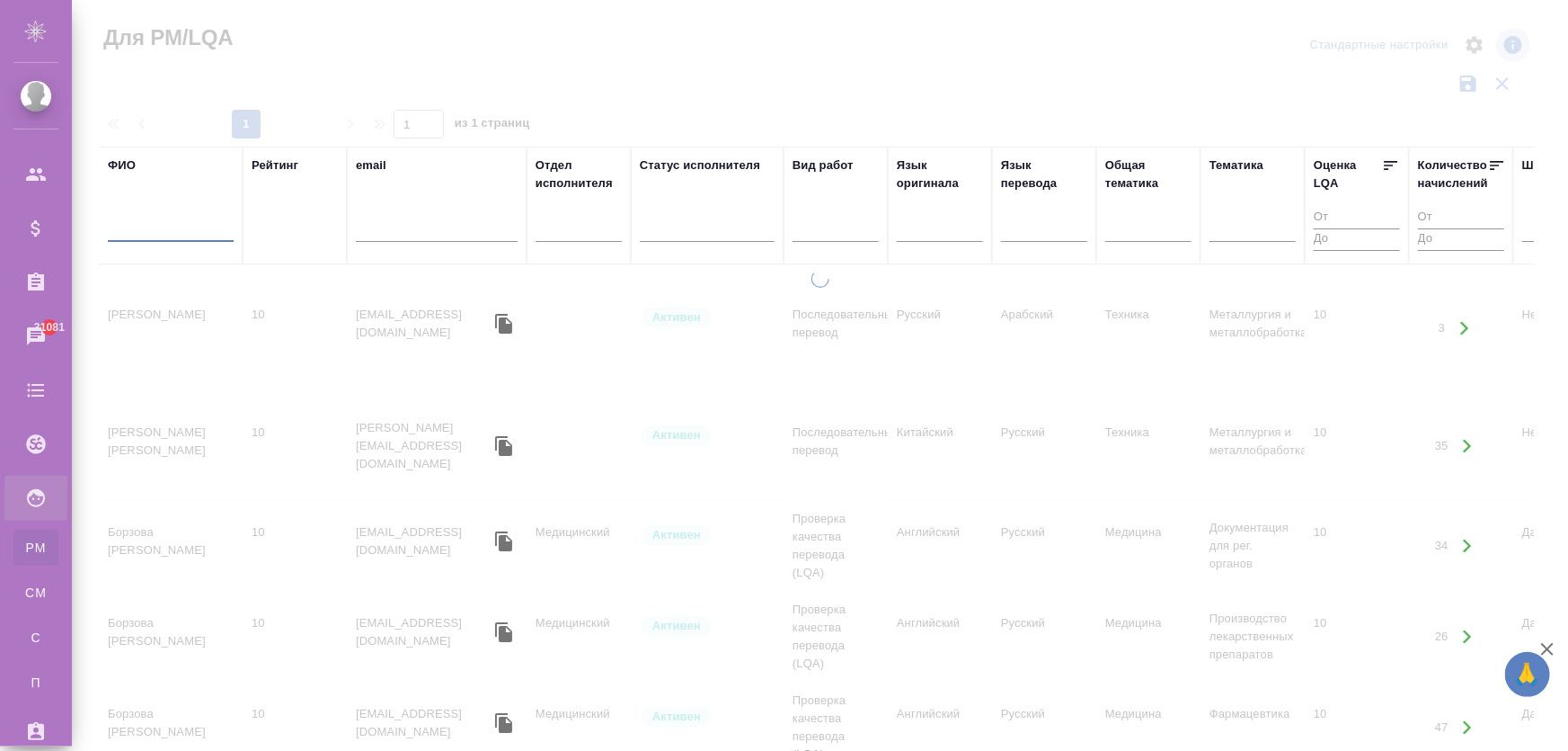
click at [160, 231] on input "text" at bounding box center [170, 231] width 125 height 22
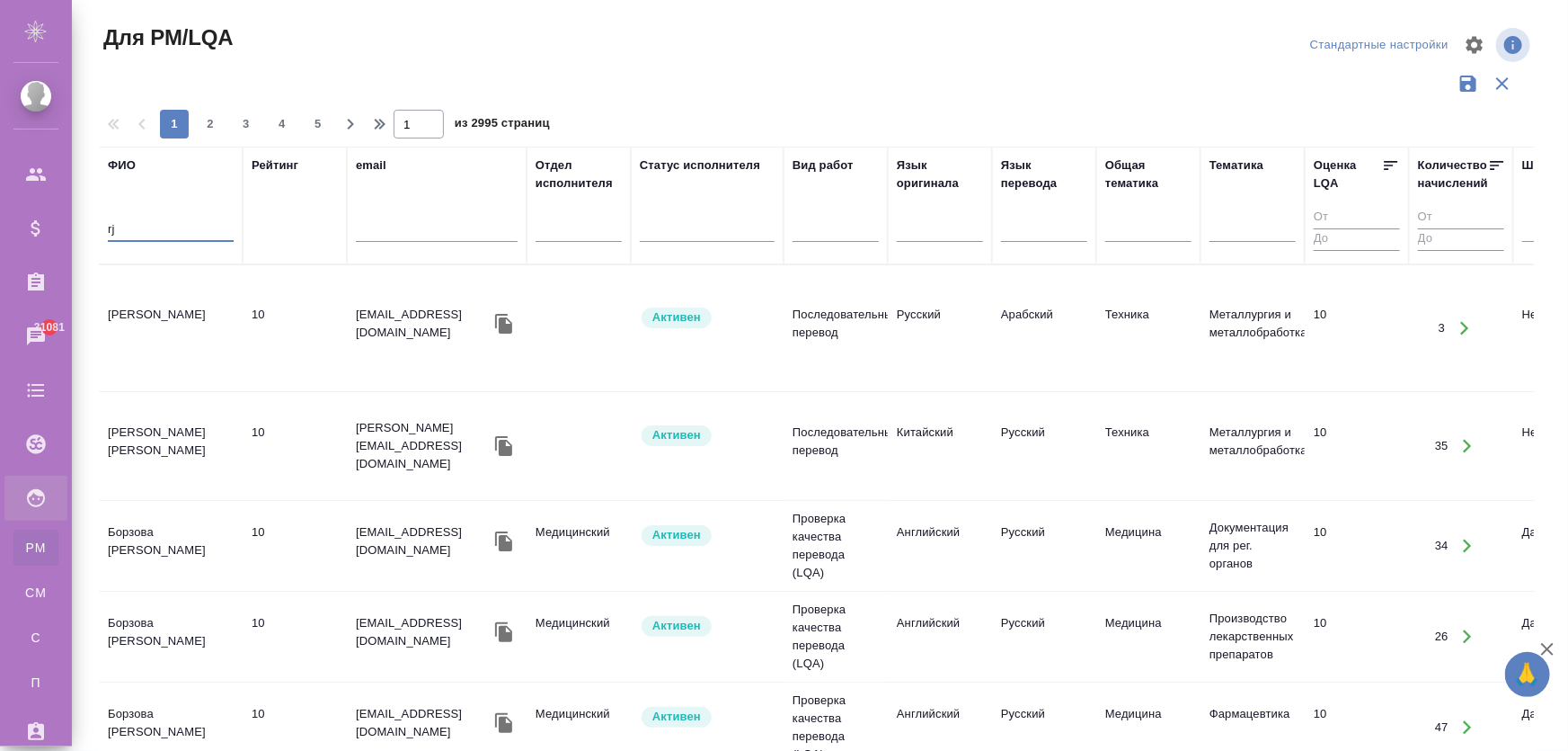
type input "r"
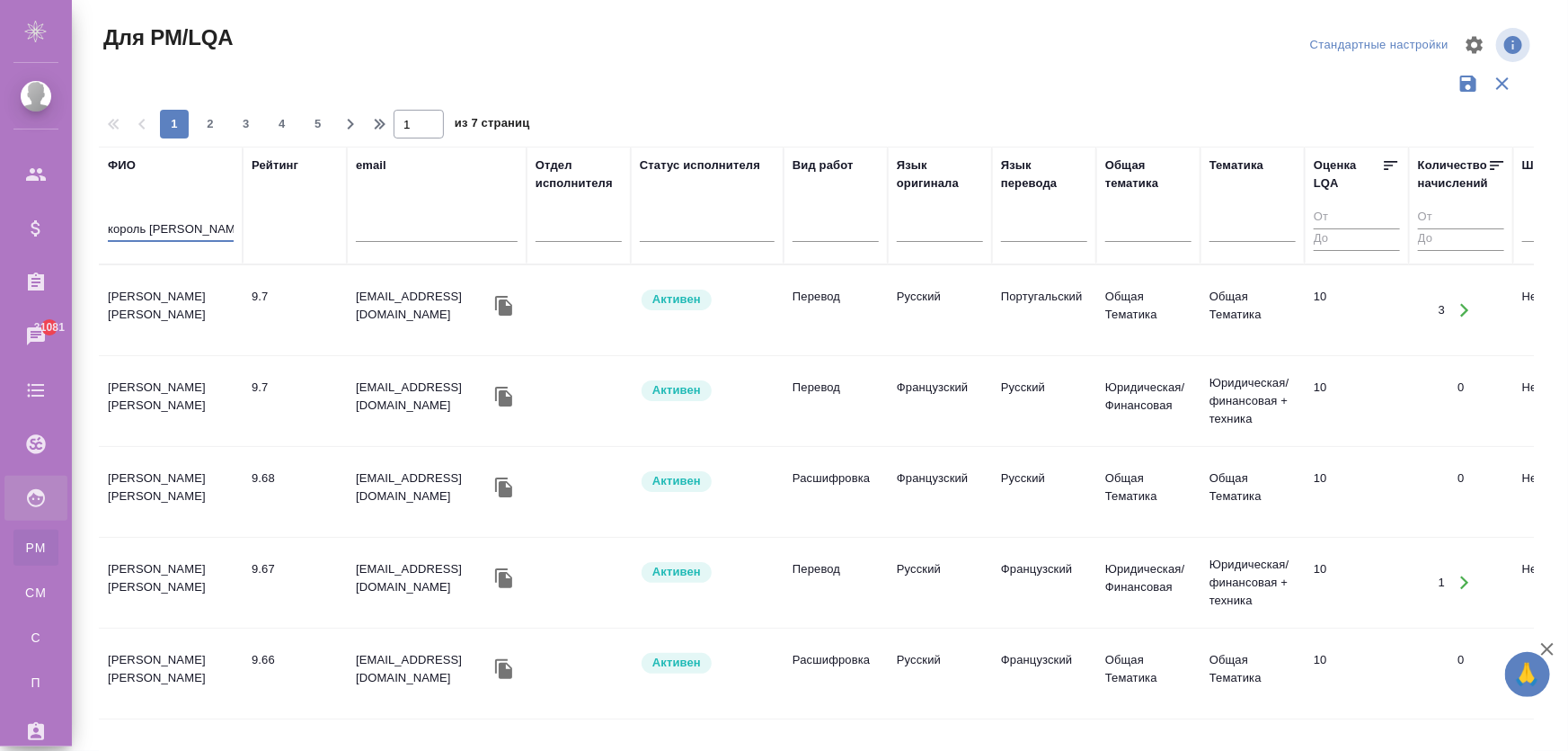
type input "король артур"
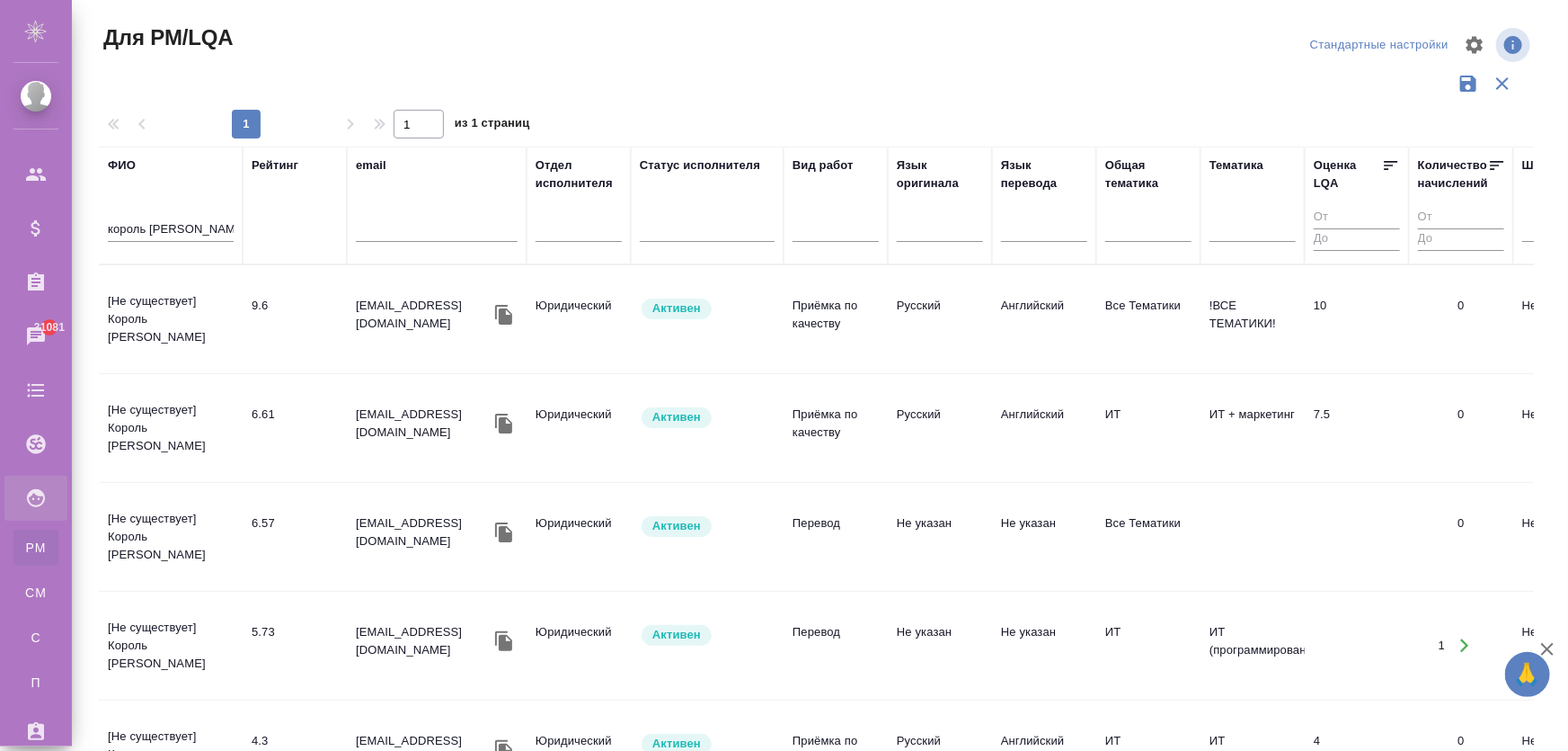
click at [150, 329] on td "[Не существует] [PERSON_NAME]" at bounding box center [170, 319] width 144 height 72
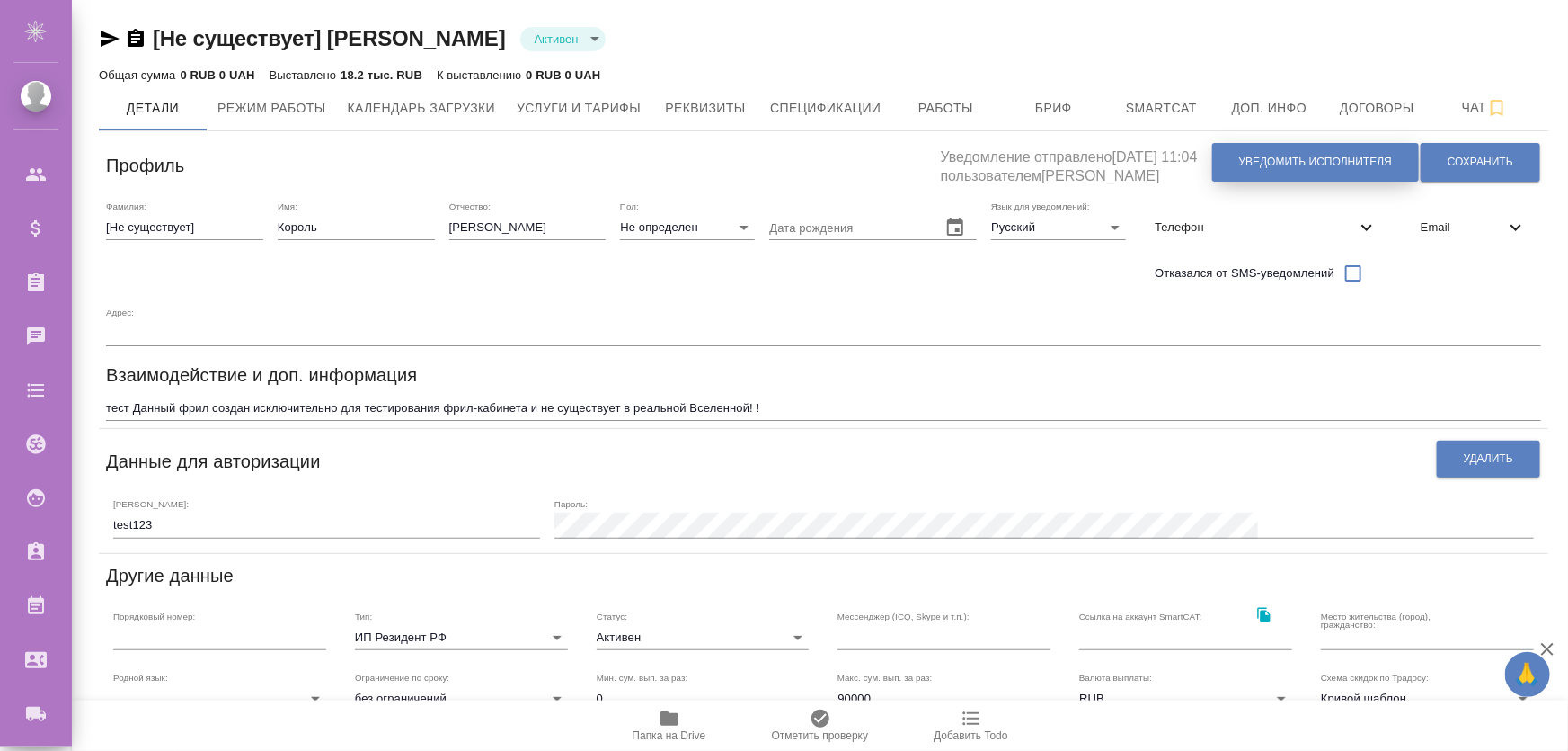
click at [1343, 164] on span "Уведомить исполнителя" at bounding box center [1315, 162] width 152 height 15
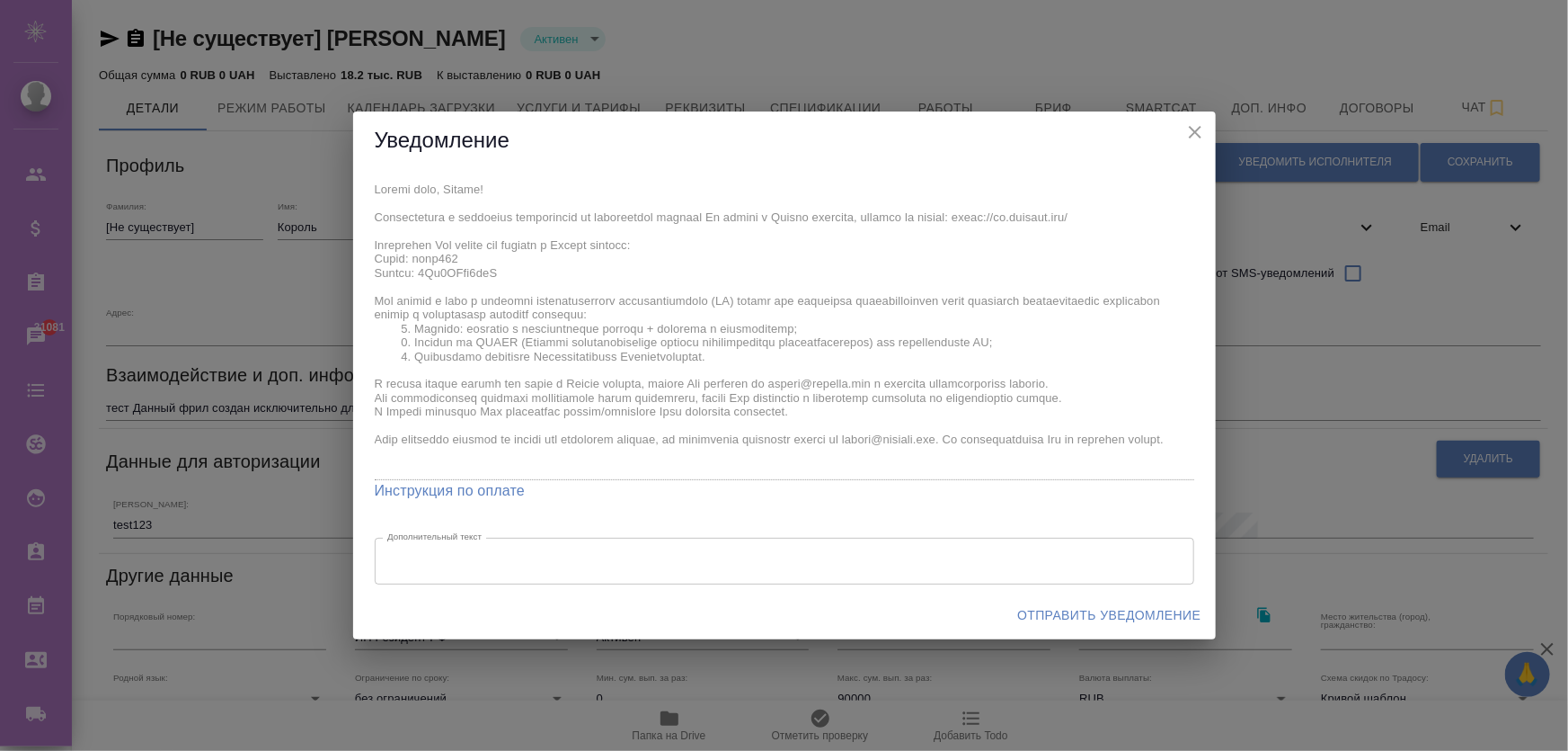
click at [1061, 611] on span "Отправить уведомление" at bounding box center [1108, 615] width 183 height 22
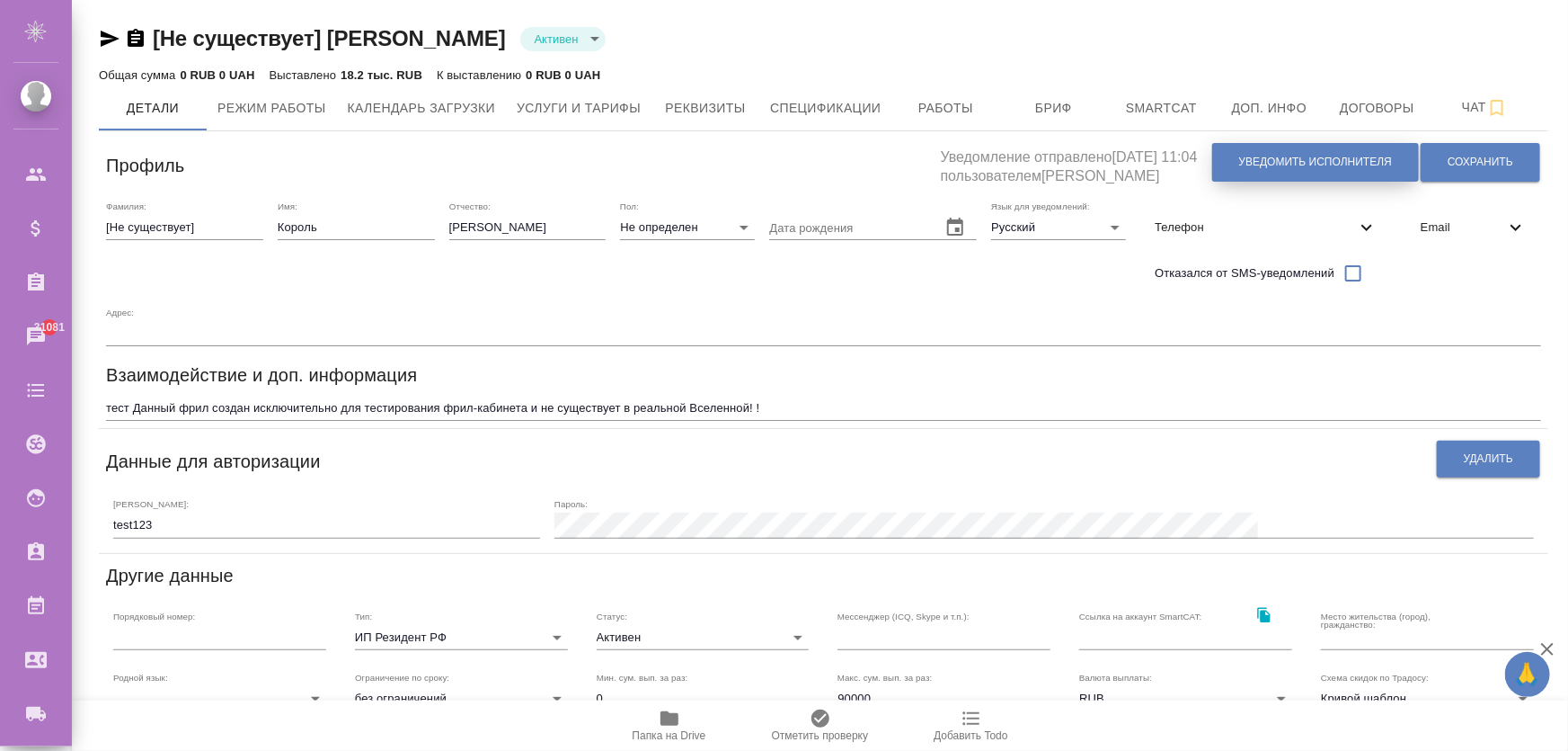
click at [1274, 156] on span "Уведомить исполнителя" at bounding box center [1315, 162] width 152 height 15
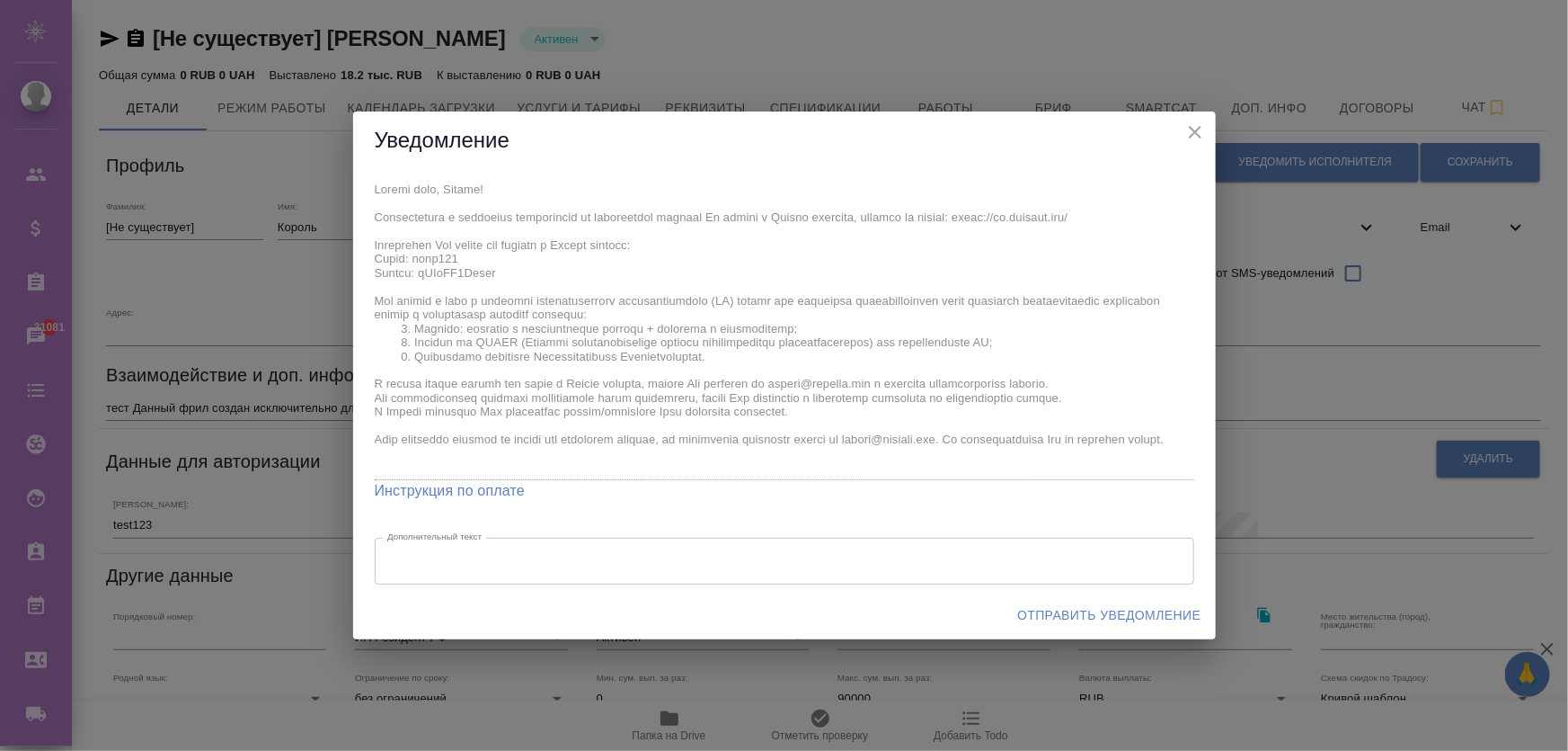
click at [1086, 618] on span "Отправить уведомление" at bounding box center [1108, 615] width 183 height 22
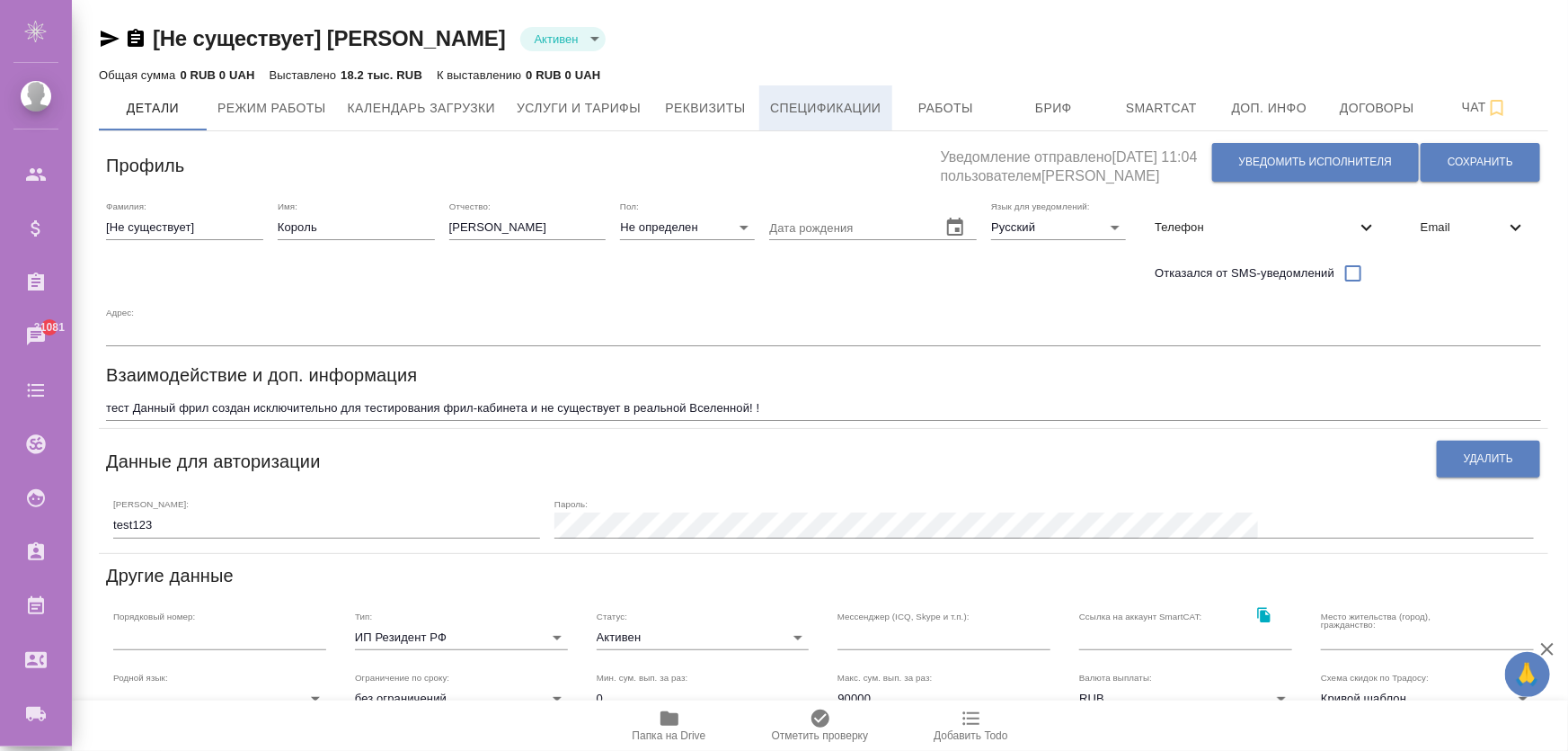
click at [867, 111] on span "Спецификации" at bounding box center [825, 109] width 111 height 22
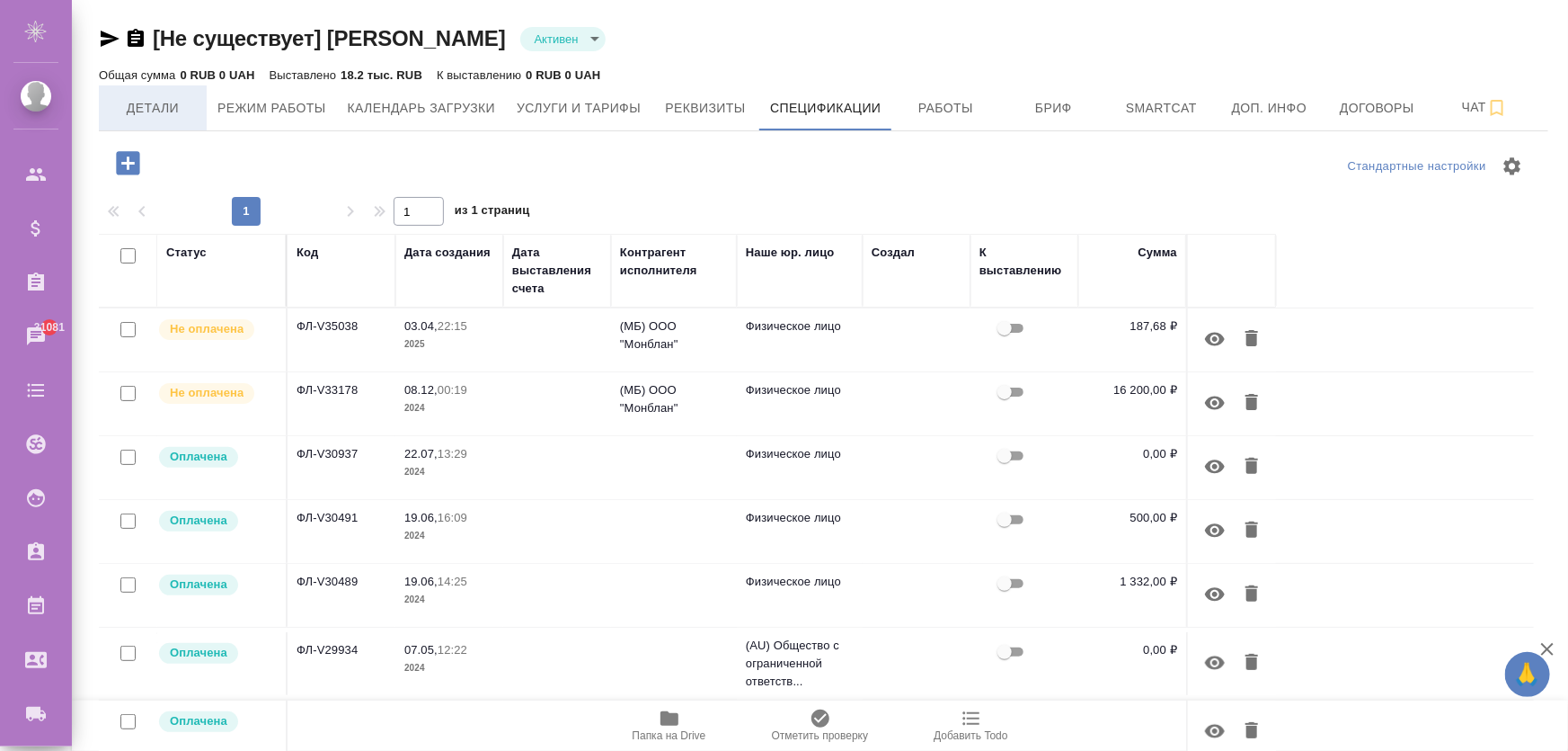
click at [179, 107] on span "Детали" at bounding box center [152, 109] width 86 height 22
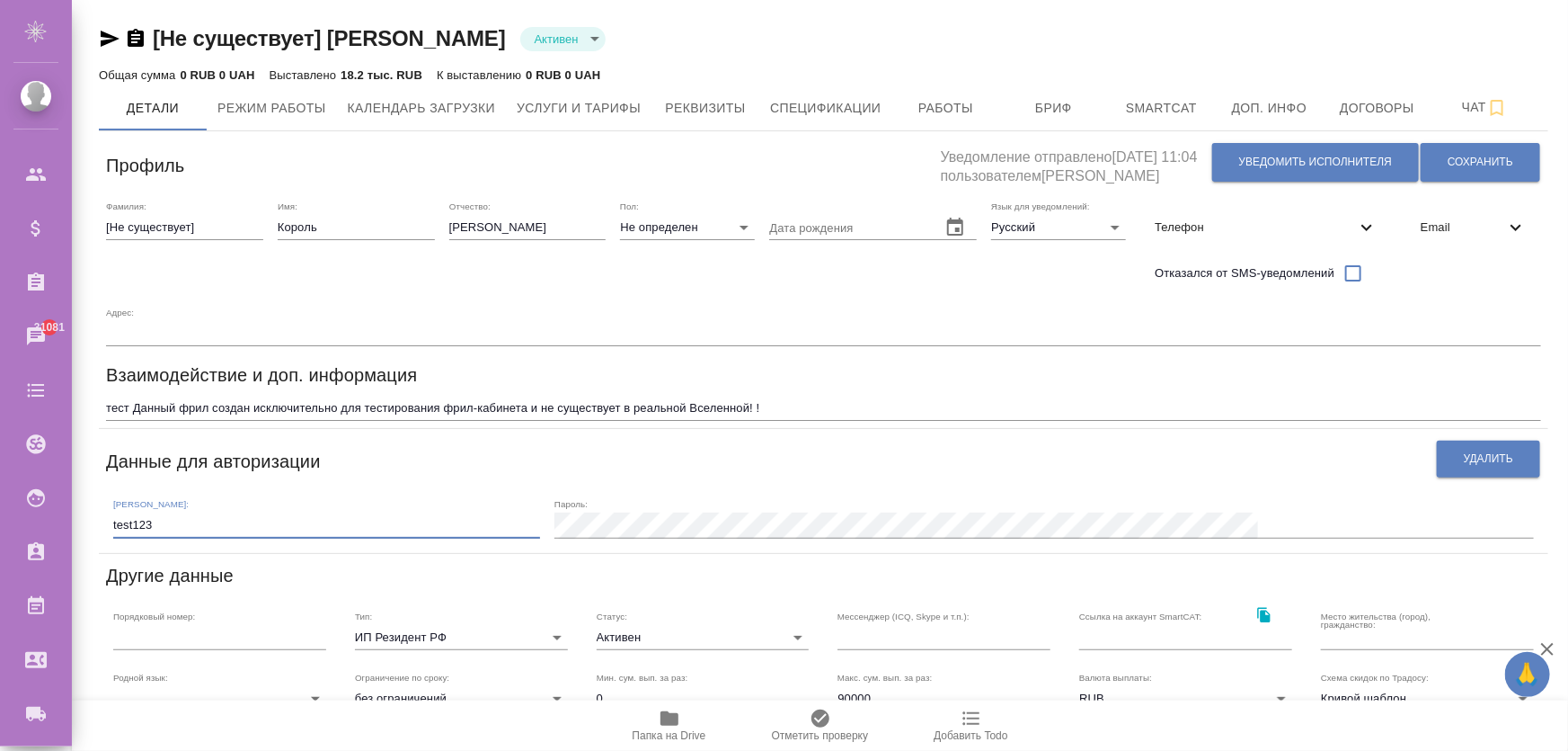
drag, startPoint x: 159, startPoint y: 526, endPoint x: 90, endPoint y: 520, distance: 69.3
click at [90, 520] on div "[Не существует] Король Артур Активен active Общая сумма 0 RUB 0 UAH Выставлено …" at bounding box center [824, 572] width 1470 height 1144
click at [1311, 171] on button "Уведомить исполнителя" at bounding box center [1315, 163] width 207 height 39
type textarea "Добрый день, Король! Ознакомиться с подробной информацией по выполненным работа…"
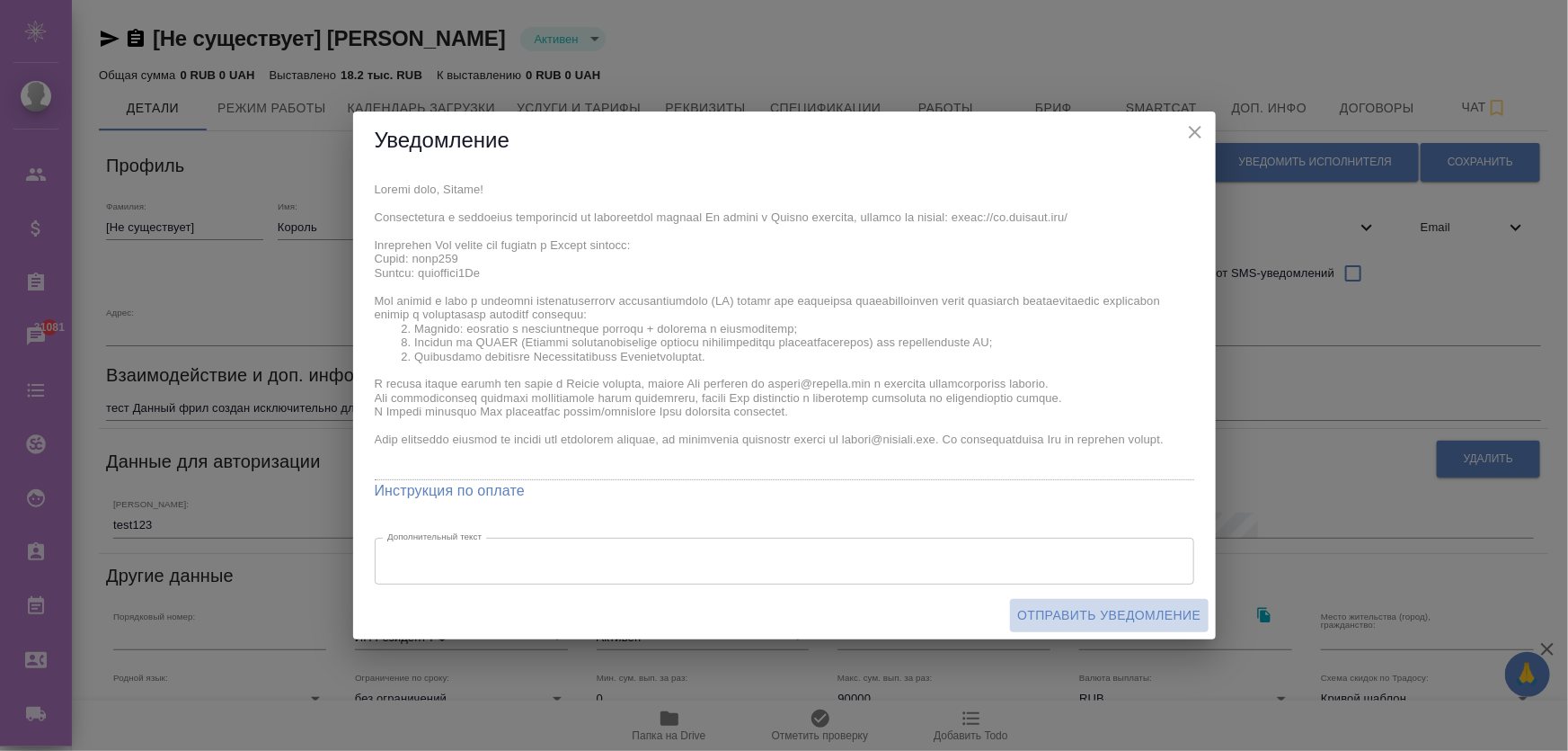
click at [1088, 607] on span "Отправить уведомление" at bounding box center [1108, 615] width 183 height 22
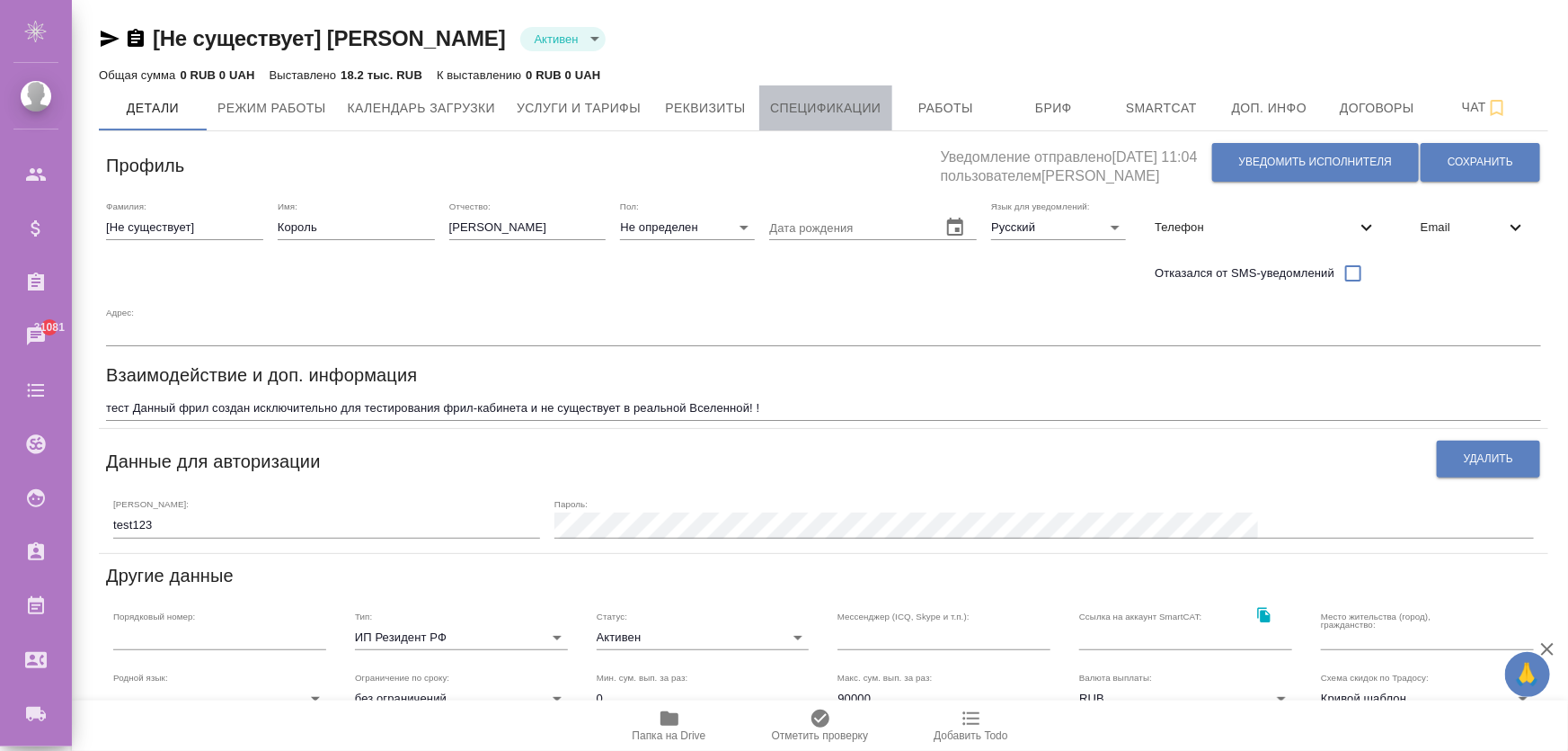
click at [835, 98] on span "Спецификации" at bounding box center [825, 109] width 111 height 22
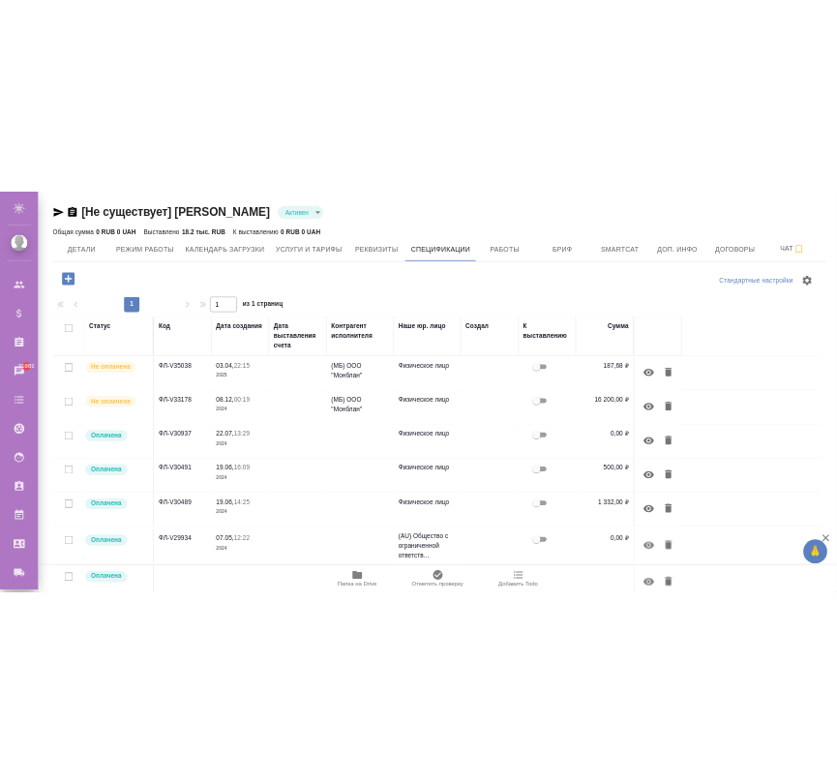
scroll to position [189, 0]
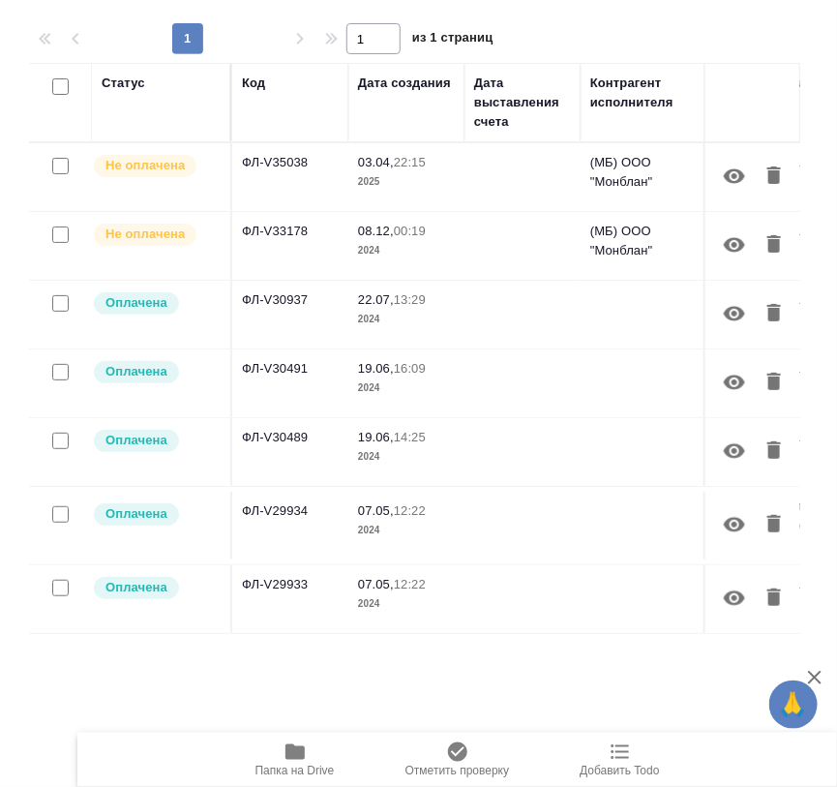
click at [279, 168] on td "ФЛ-V35038" at bounding box center [290, 177] width 116 height 68
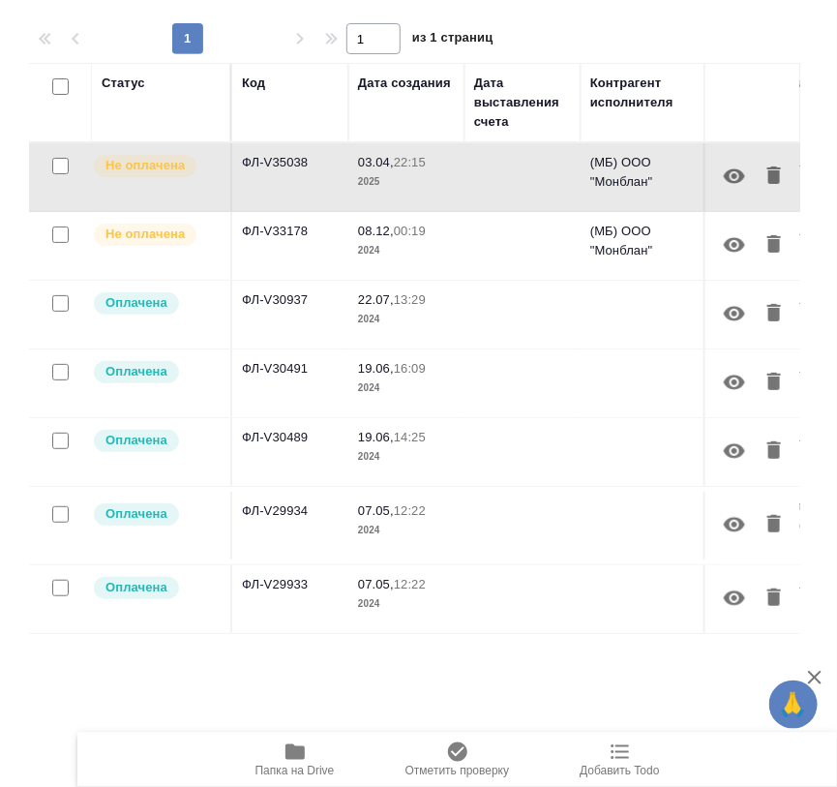
click at [279, 168] on td "ФЛ-V35038" at bounding box center [290, 177] width 116 height 68
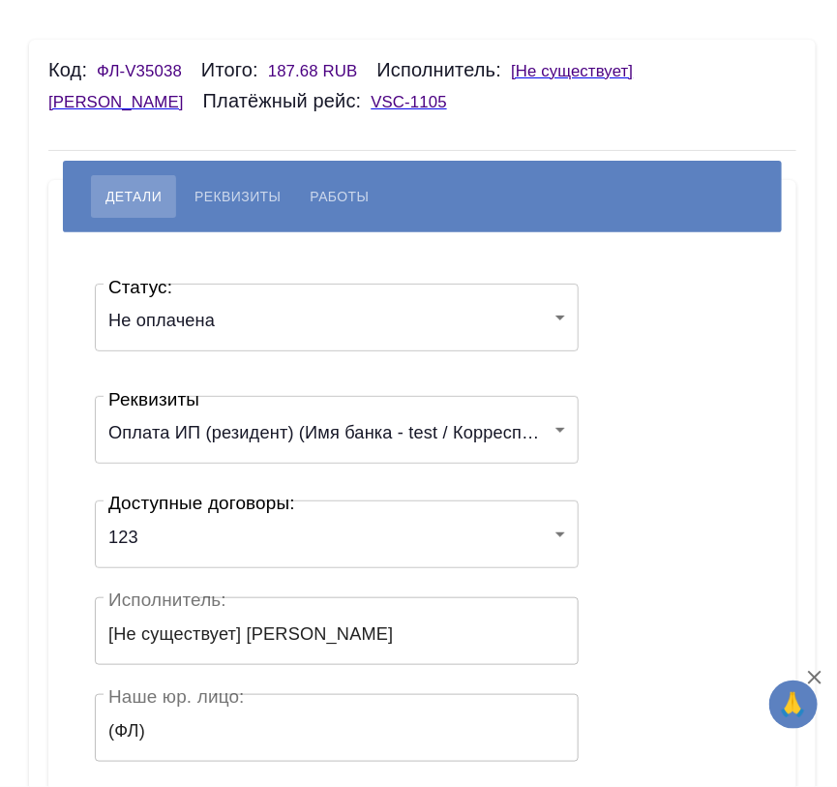
scroll to position [175, 0]
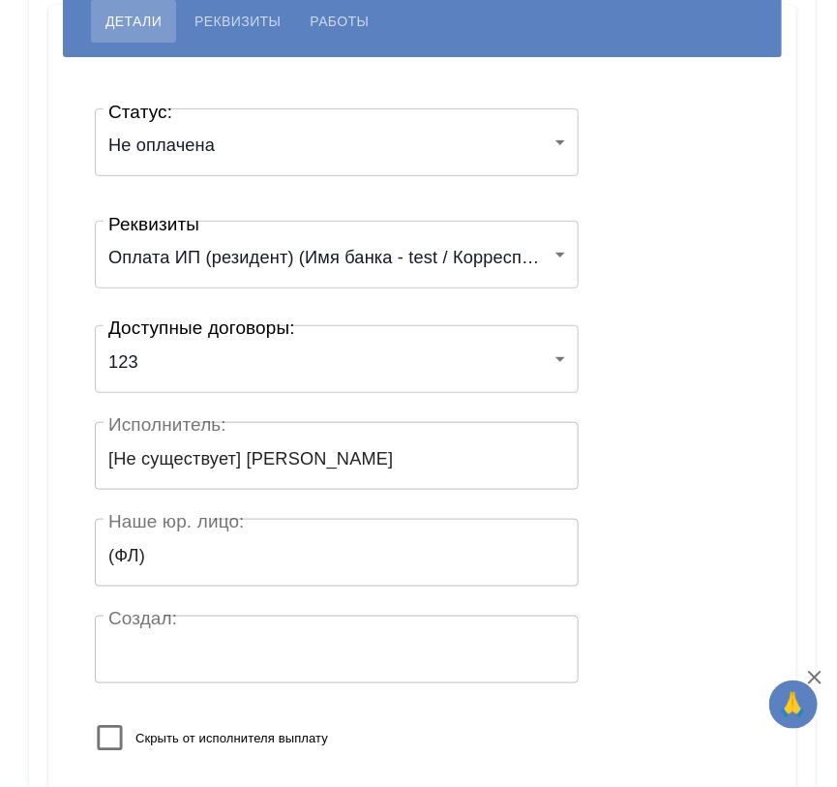
click at [255, 151] on body "🙏 .cls-1 fill:#fff; AWATERA [PERSON_NAME] Спецификации Заказы Чаты Todo Проекты…" at bounding box center [418, 471] width 837 height 942
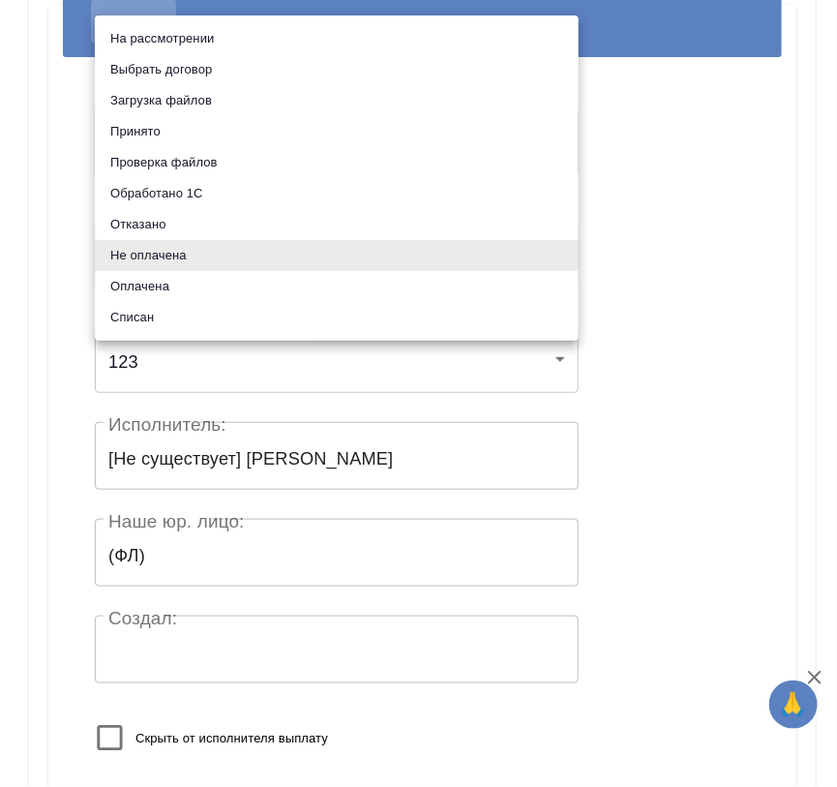
click at [203, 225] on li "Отказано" at bounding box center [337, 224] width 484 height 31
type input "rejected"
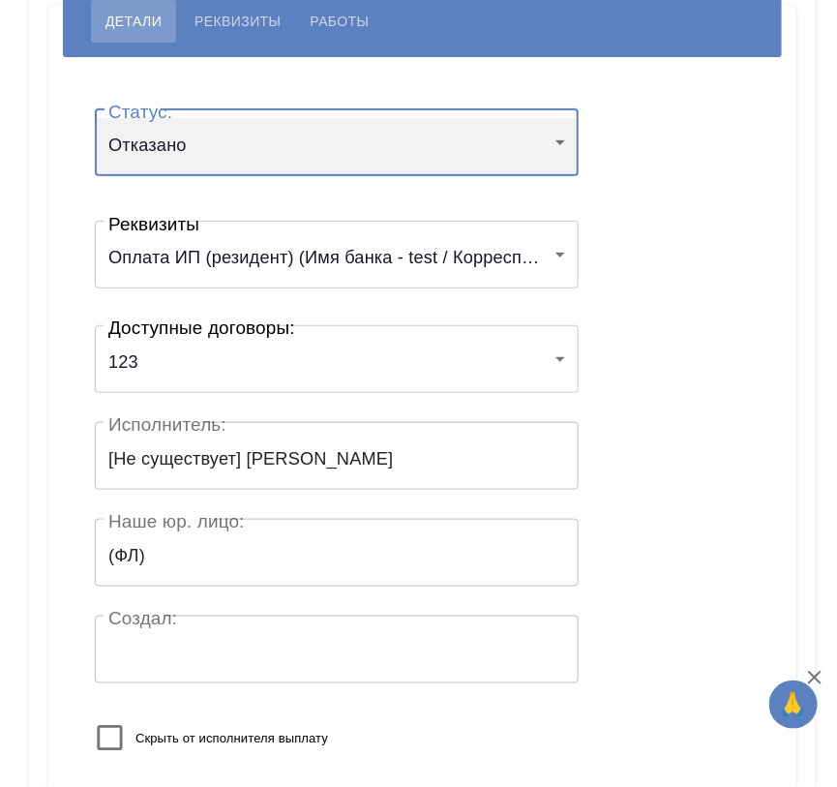
scroll to position [351, 0]
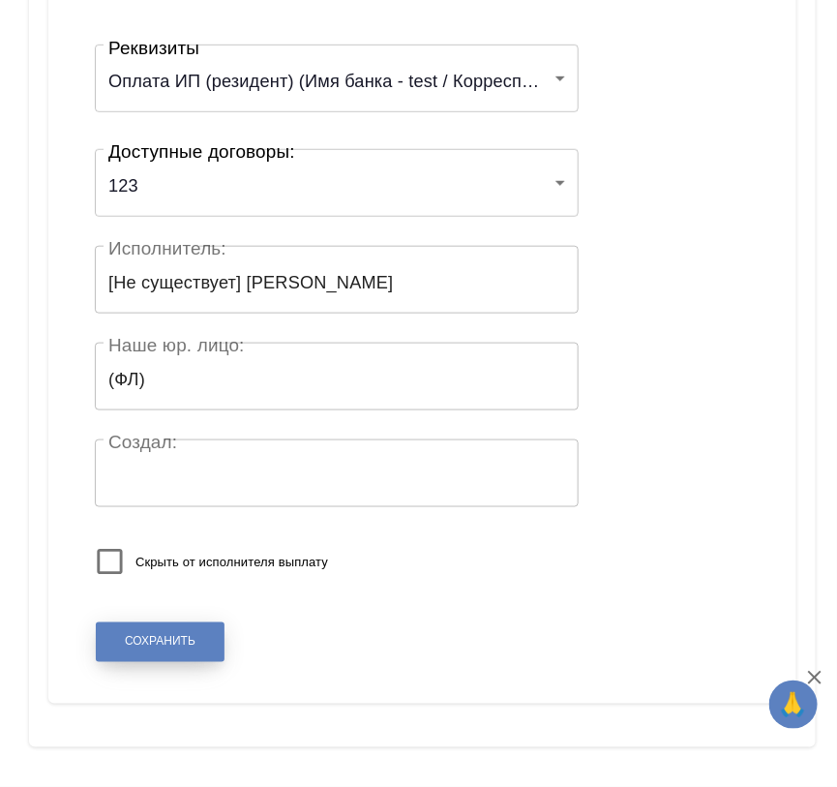
click at [164, 642] on span "Сохранить" at bounding box center [160, 642] width 71 height 16
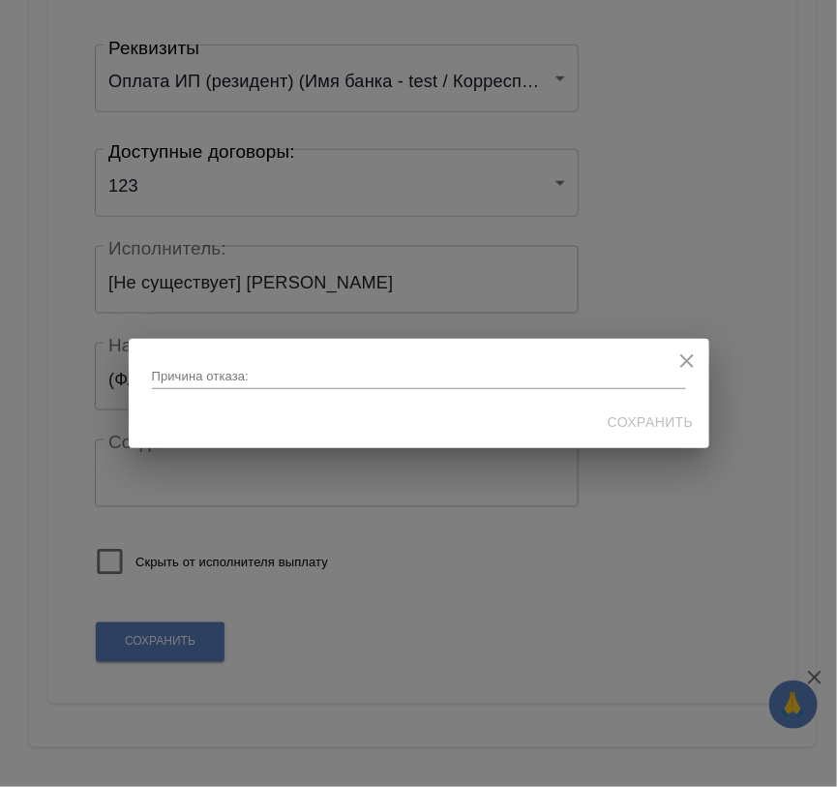
click at [459, 362] on div "x" at bounding box center [419, 375] width 534 height 27
type textarea "123"
click at [639, 430] on span "Сохранить" at bounding box center [651, 422] width 86 height 24
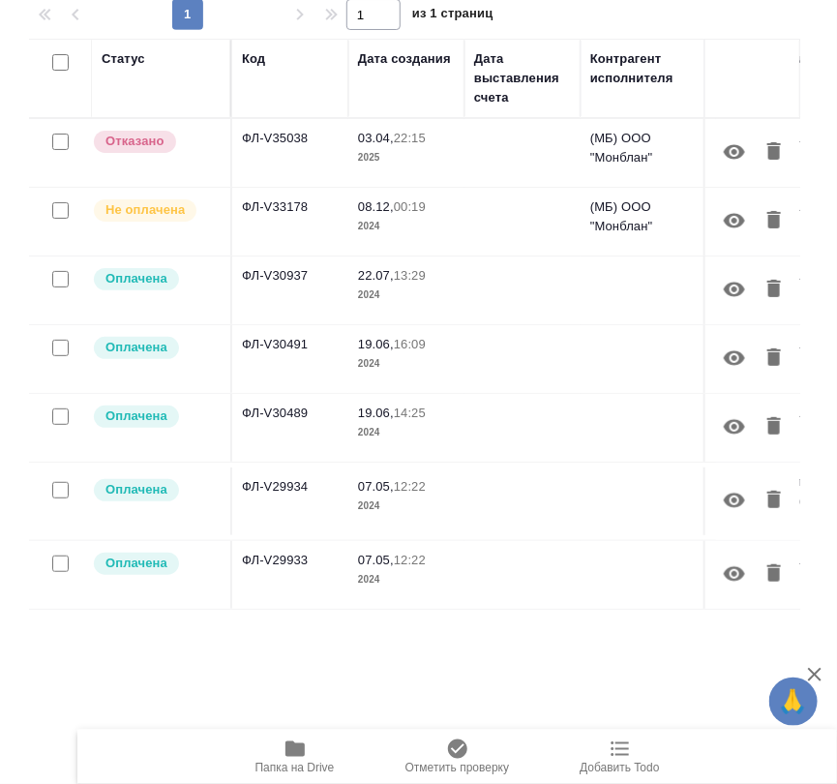
scroll to position [126, 0]
